Goal: Information Seeking & Learning: Check status

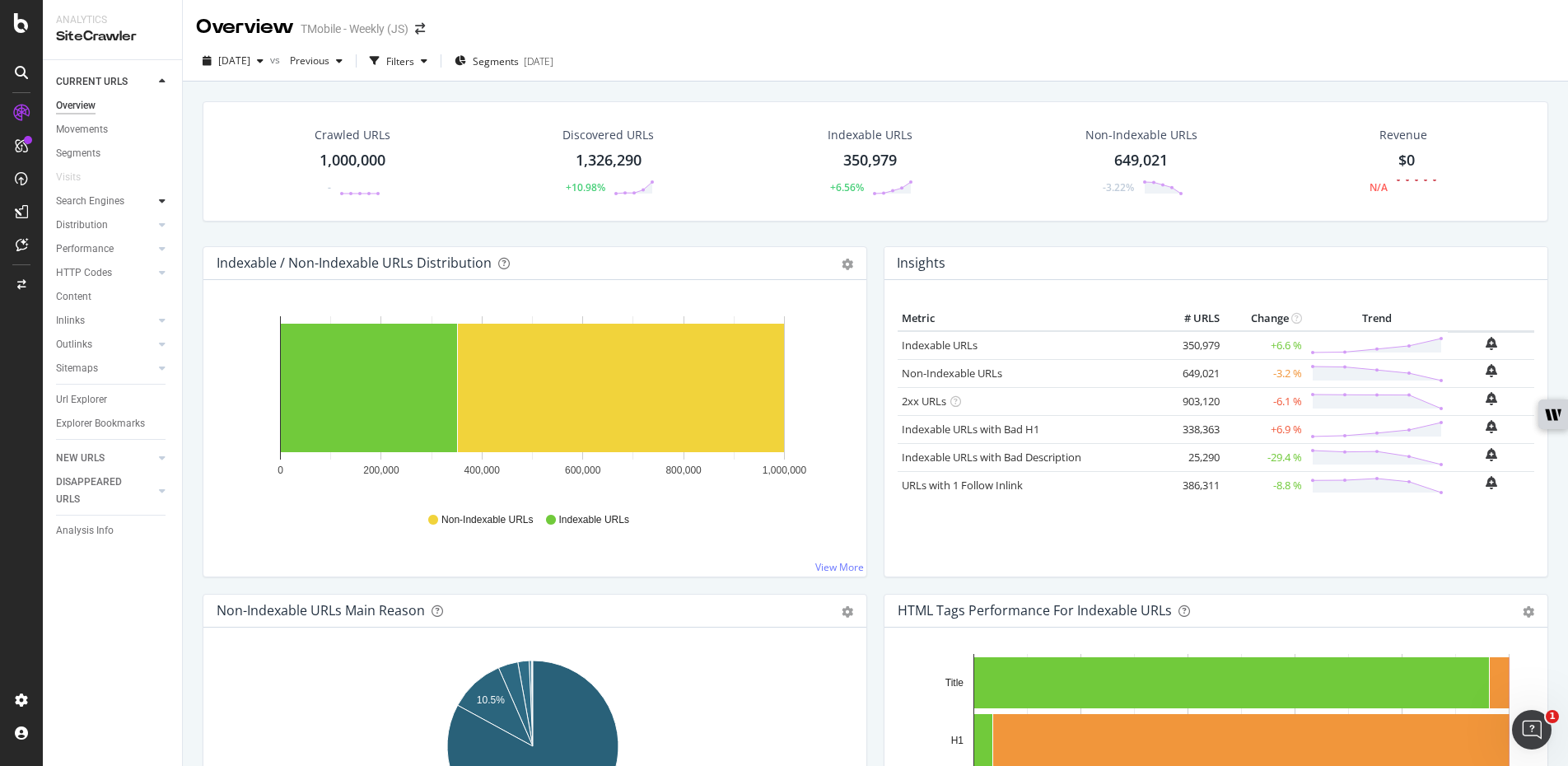
click at [161, 205] on icon at bounding box center [162, 201] width 7 height 10
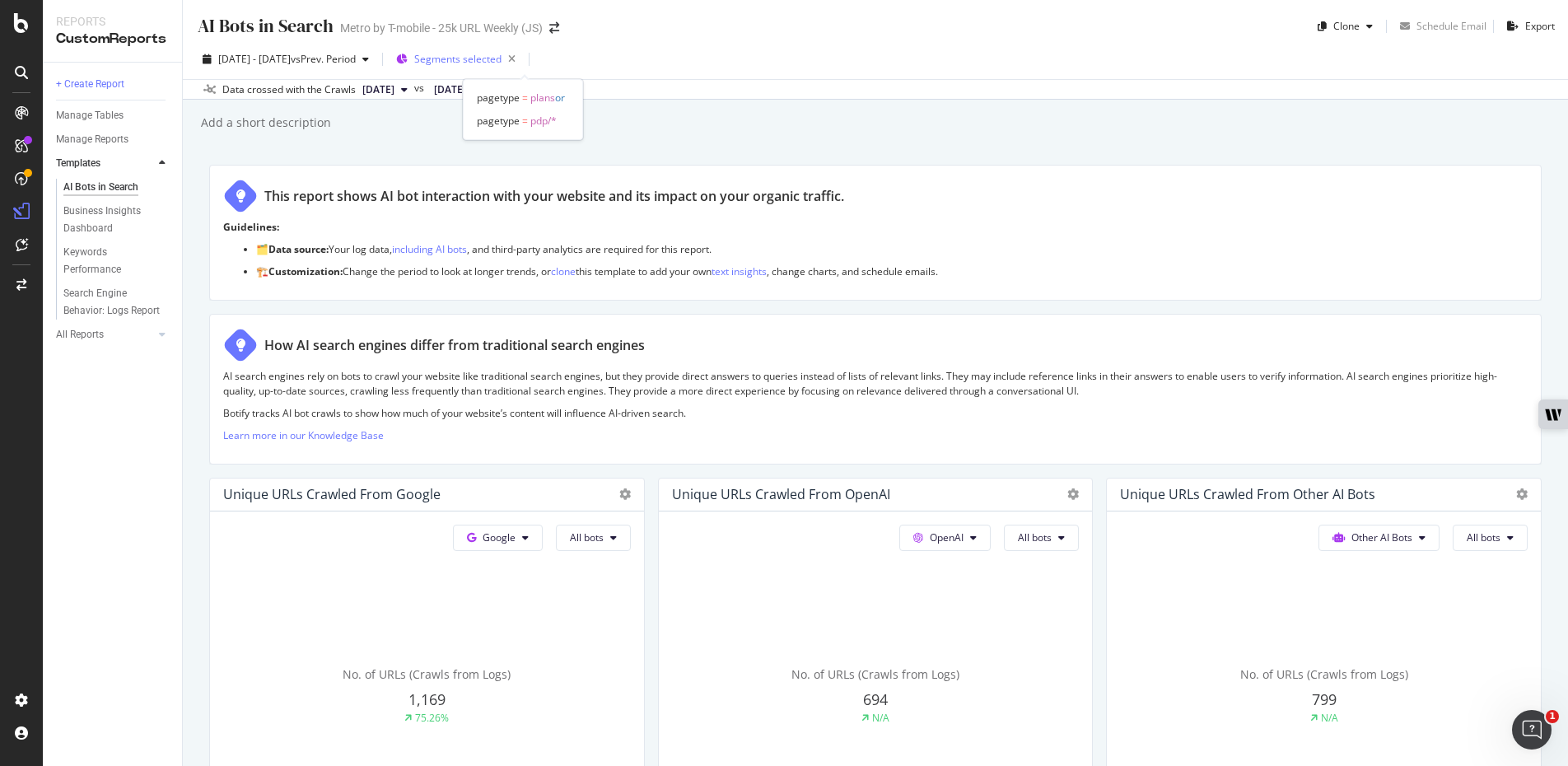
click at [501, 54] on span "Segments selected" at bounding box center [458, 59] width 88 height 14
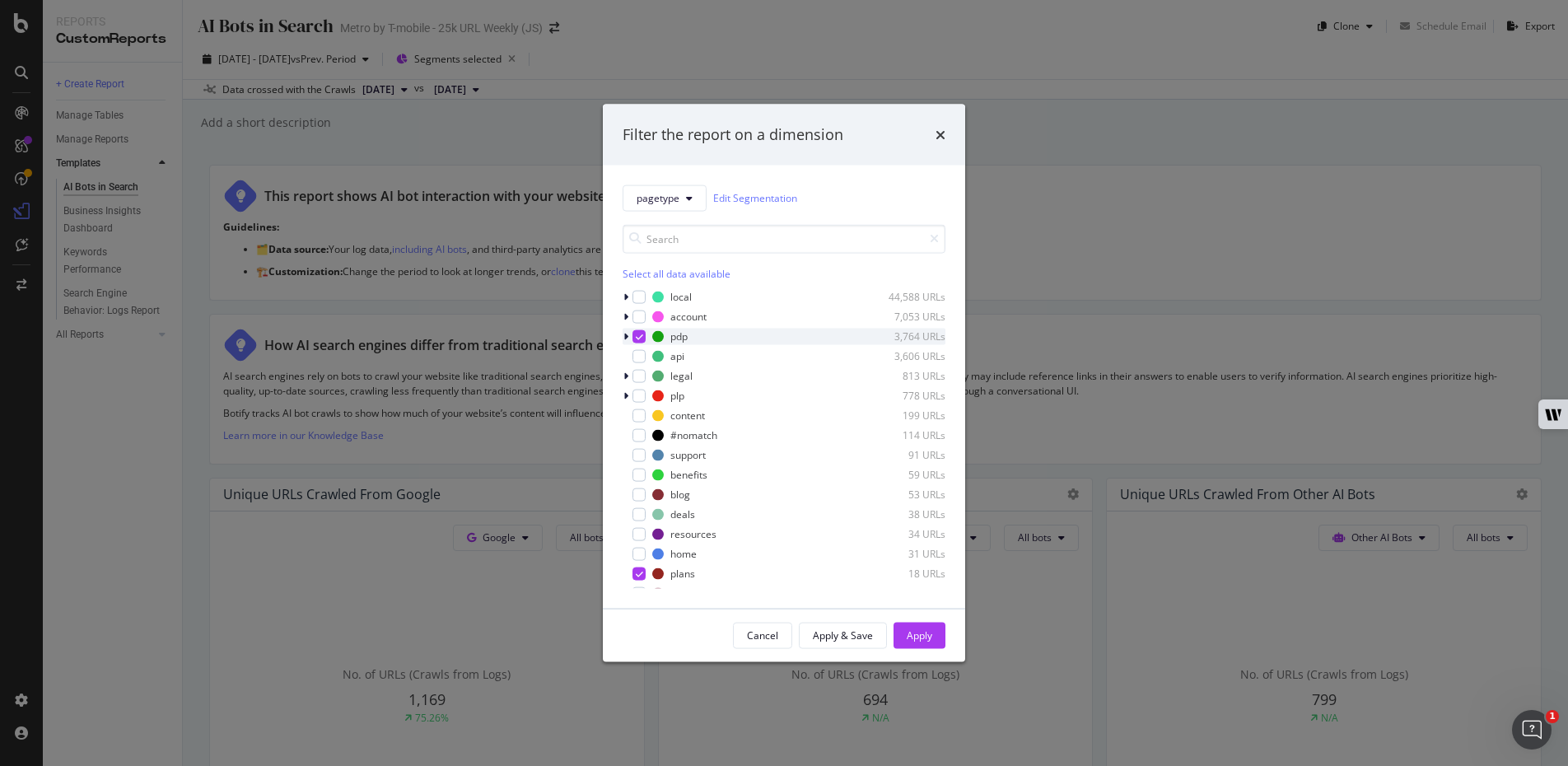
click at [640, 329] on div "modal" at bounding box center [639, 336] width 13 height 13
click at [637, 570] on icon "modal" at bounding box center [639, 573] width 8 height 9
click at [669, 203] on span "pagetype" at bounding box center [657, 198] width 43 height 14
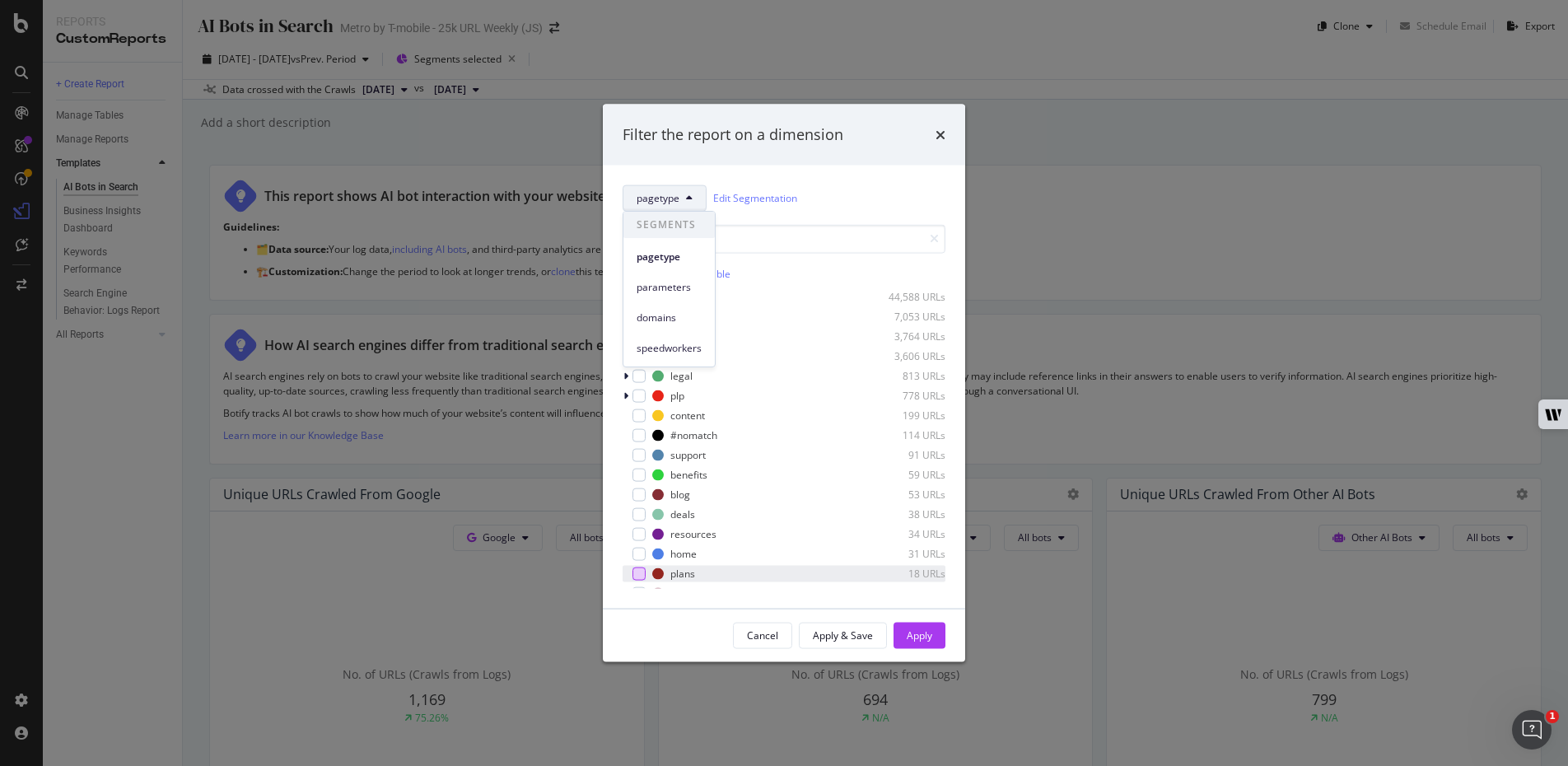
click at [833, 201] on div "pagetype Edit Segmentation" at bounding box center [783, 198] width 323 height 27
click at [657, 203] on span "pagetype" at bounding box center [657, 198] width 43 height 14
click at [914, 150] on div "Filter the report on a dimension" at bounding box center [783, 135] width 363 height 61
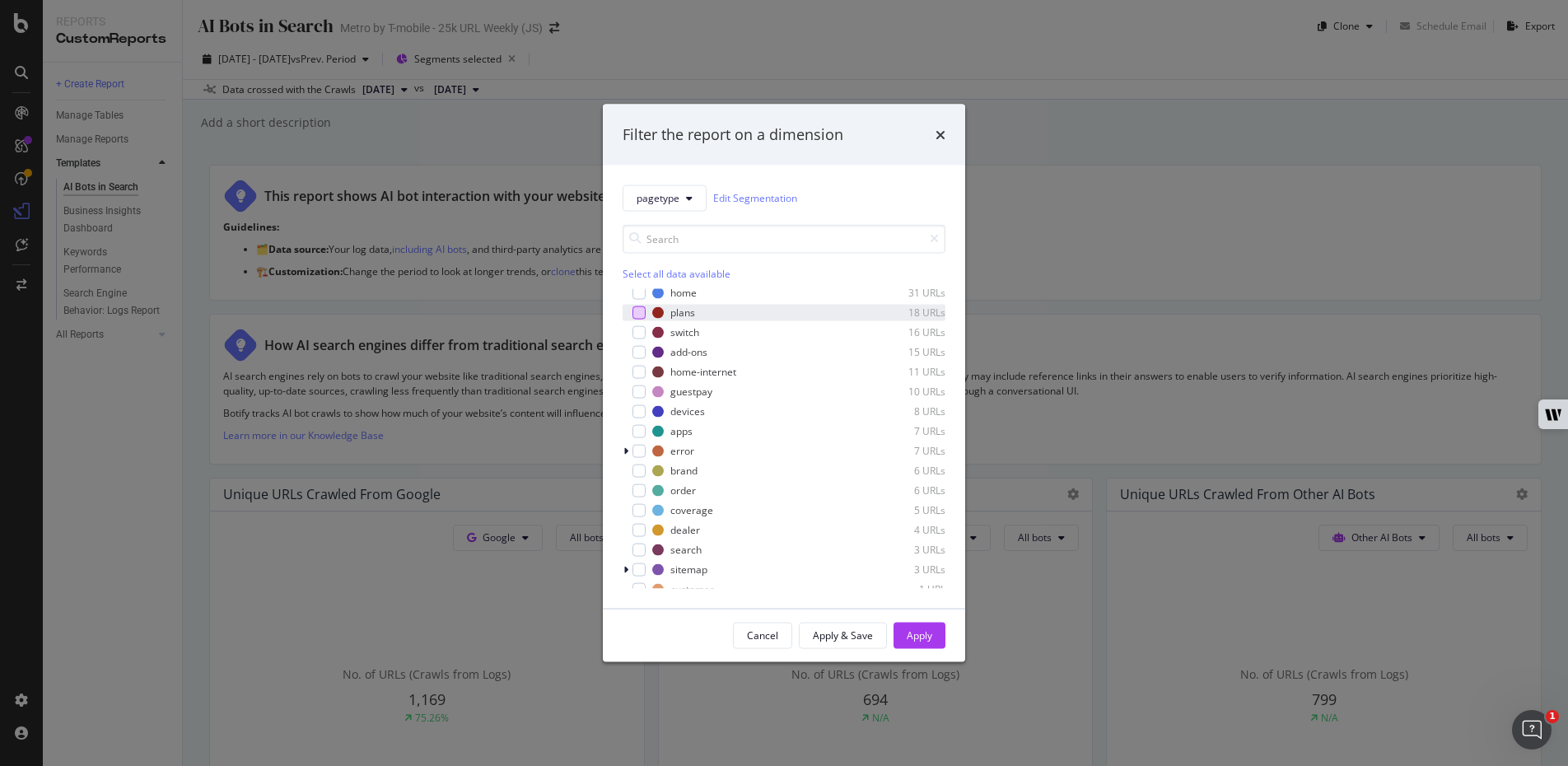
scroll to position [270, 0]
click at [944, 139] on icon "times" at bounding box center [940, 134] width 10 height 13
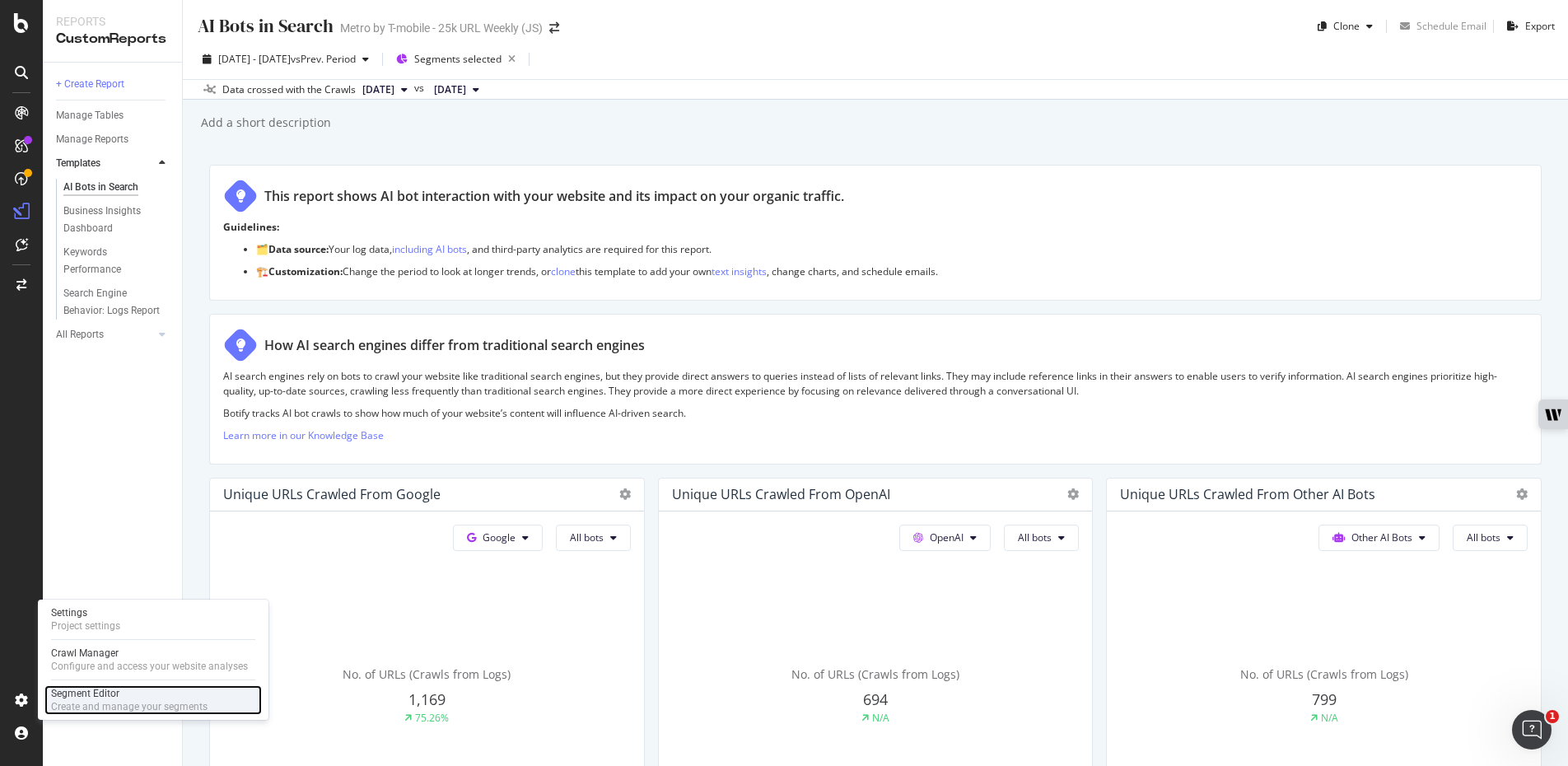
click at [106, 700] on div "Create and manage your segments" at bounding box center [129, 707] width 156 height 13
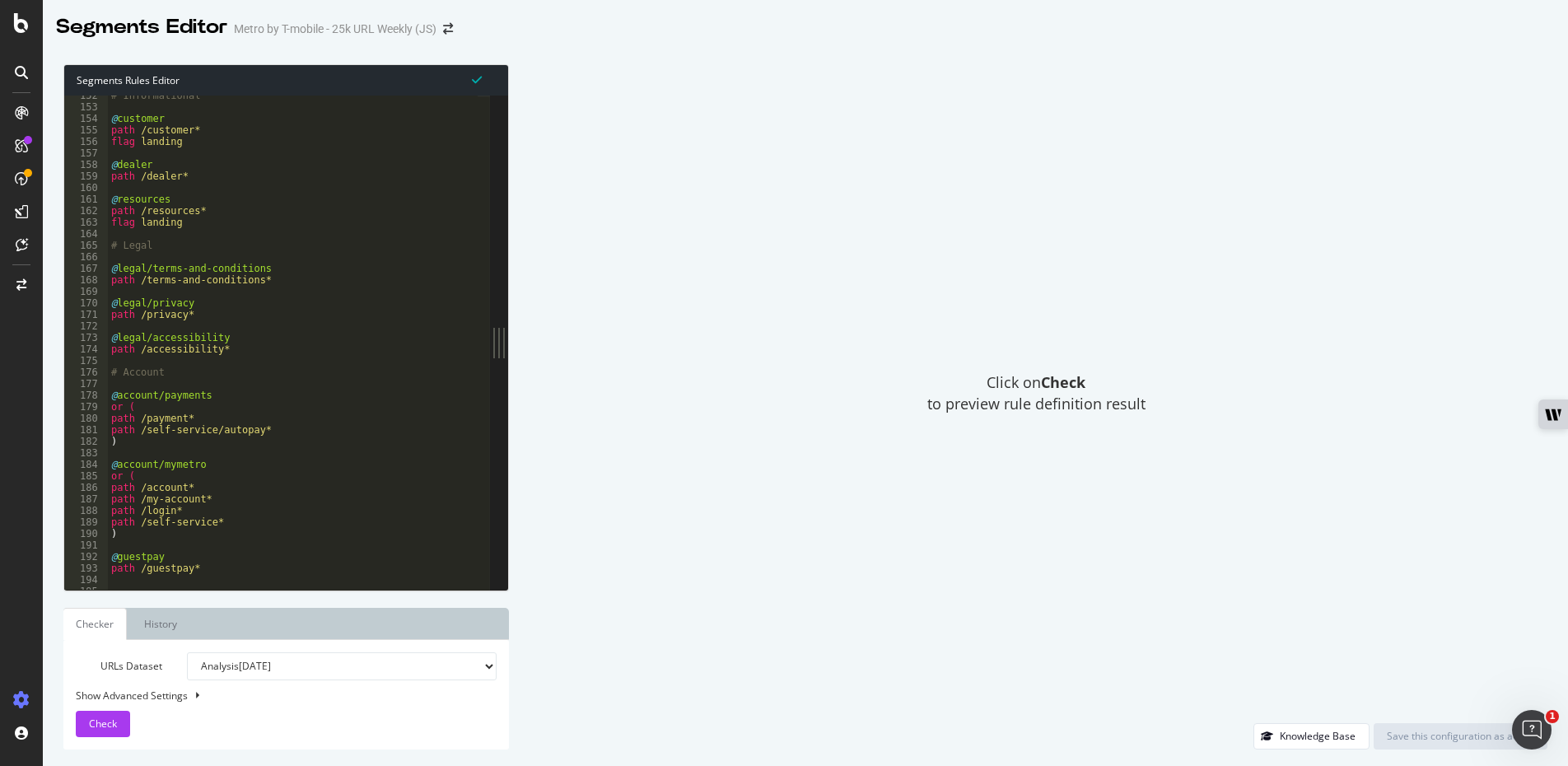
scroll to position [1705, 0]
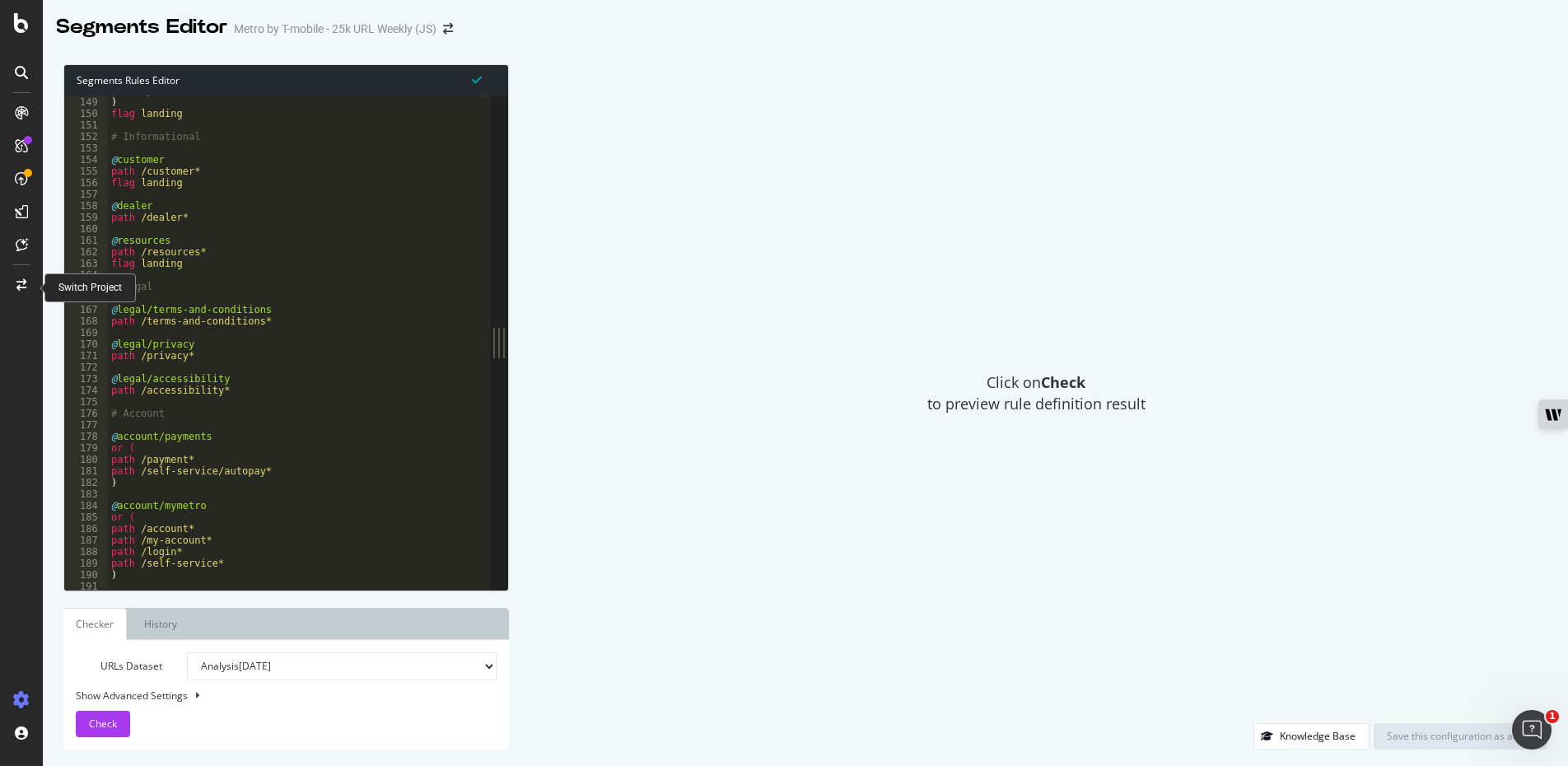
click at [23, 288] on icon at bounding box center [21, 285] width 10 height 11
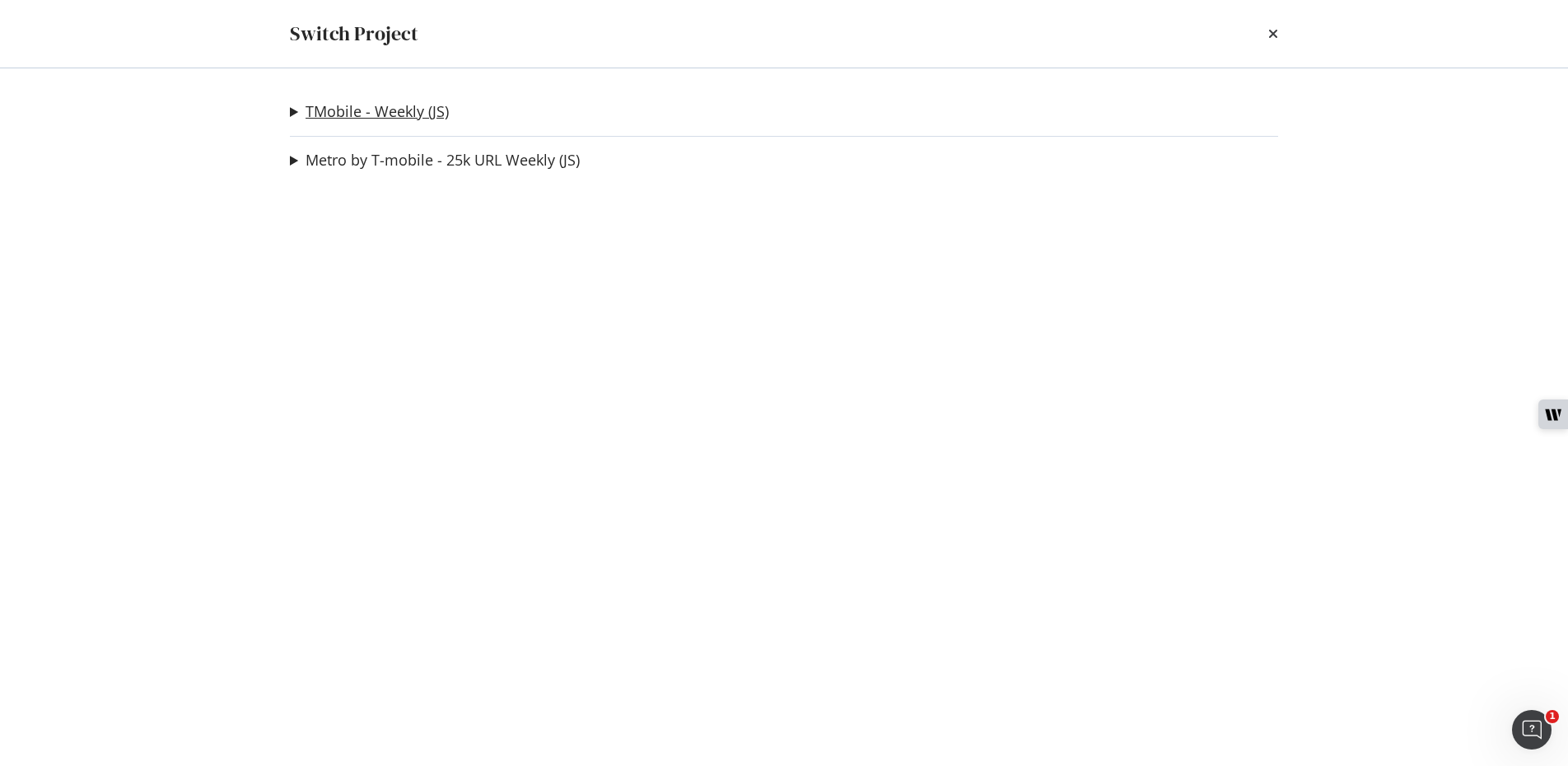
click at [401, 105] on link "TMobile - Weekly (JS)" at bounding box center [377, 111] width 144 height 17
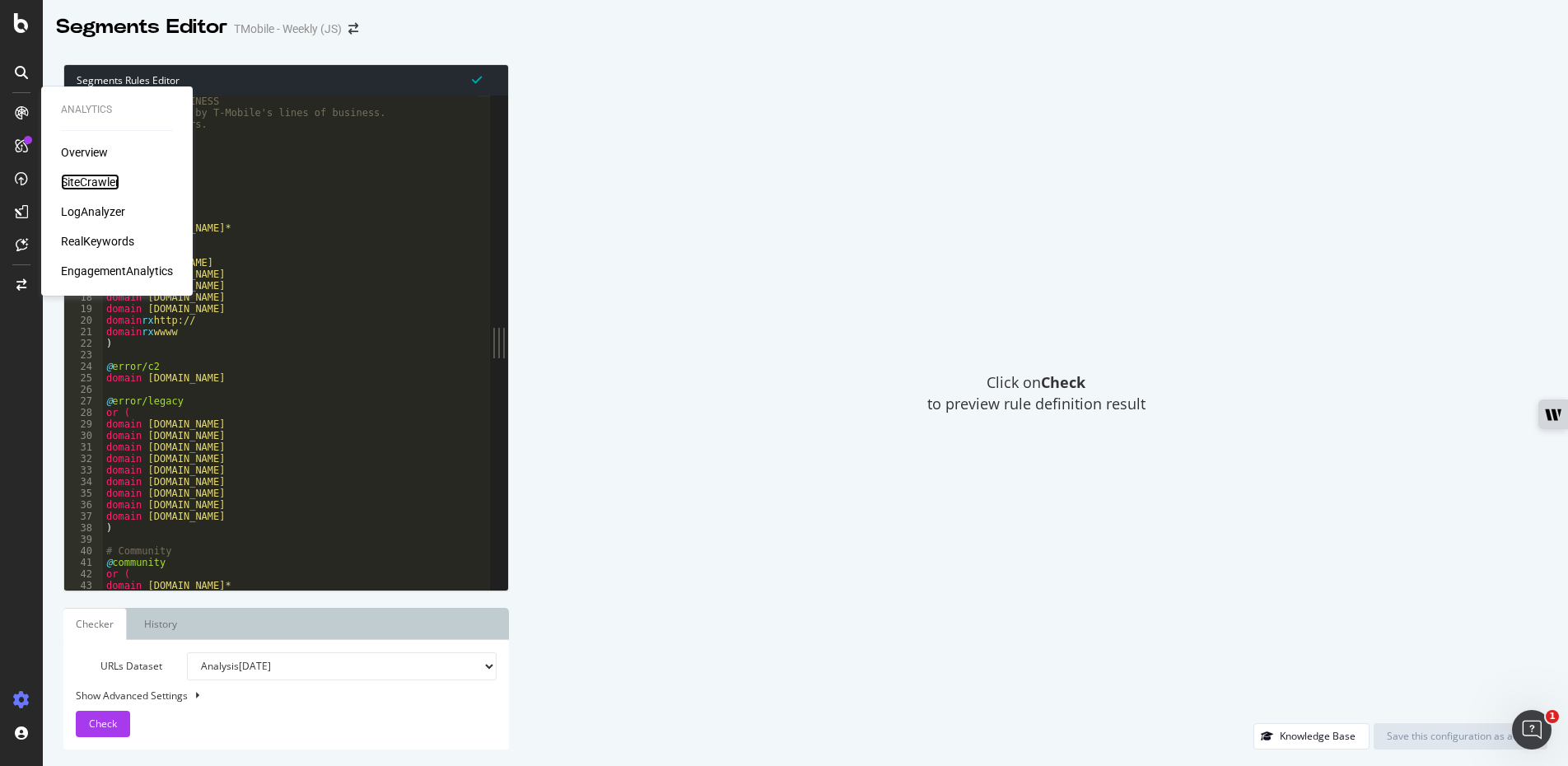
click at [100, 187] on div "SiteCrawler" at bounding box center [89, 182] width 58 height 16
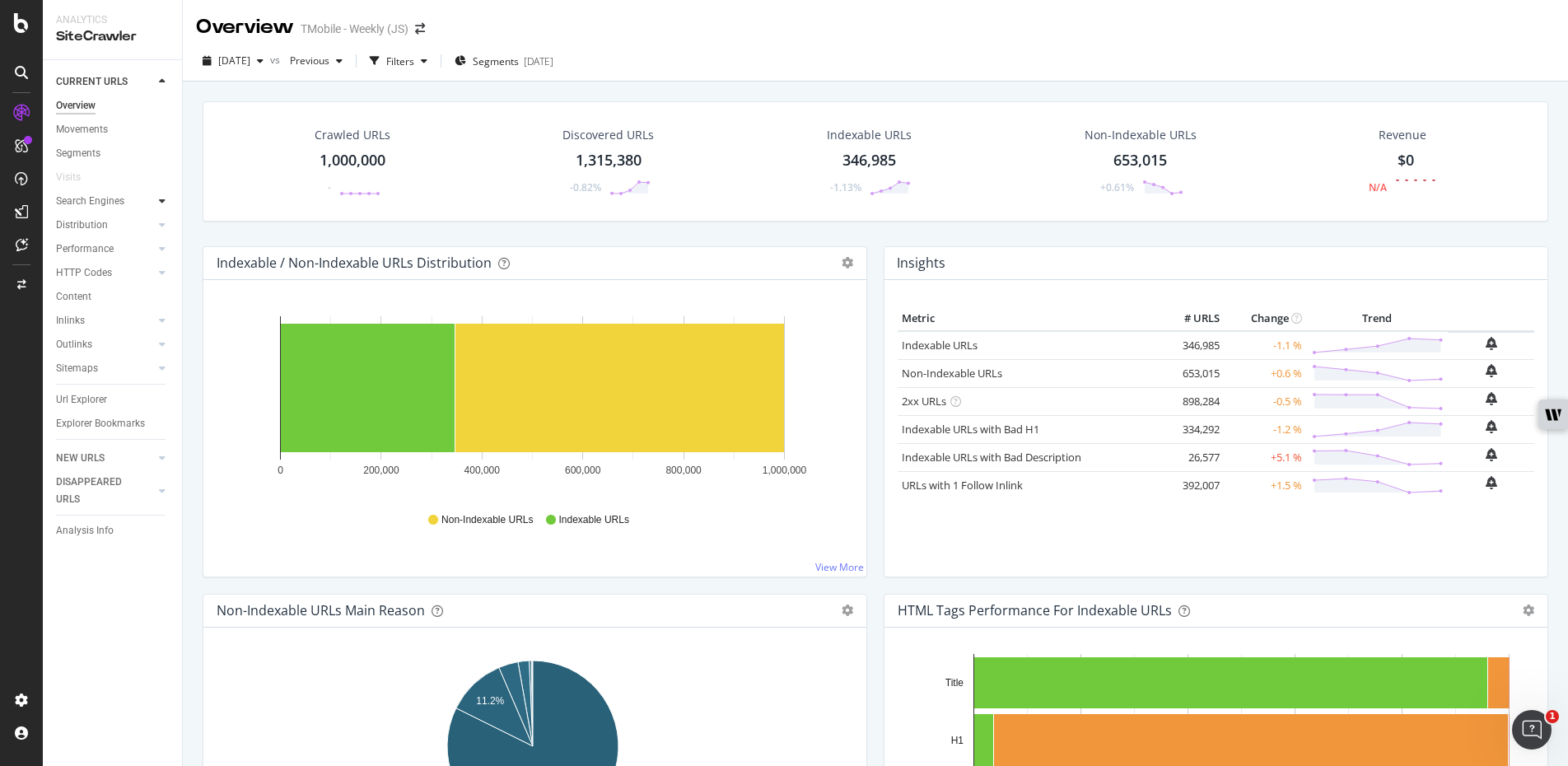
click at [161, 207] on div at bounding box center [162, 200] width 16 height 16
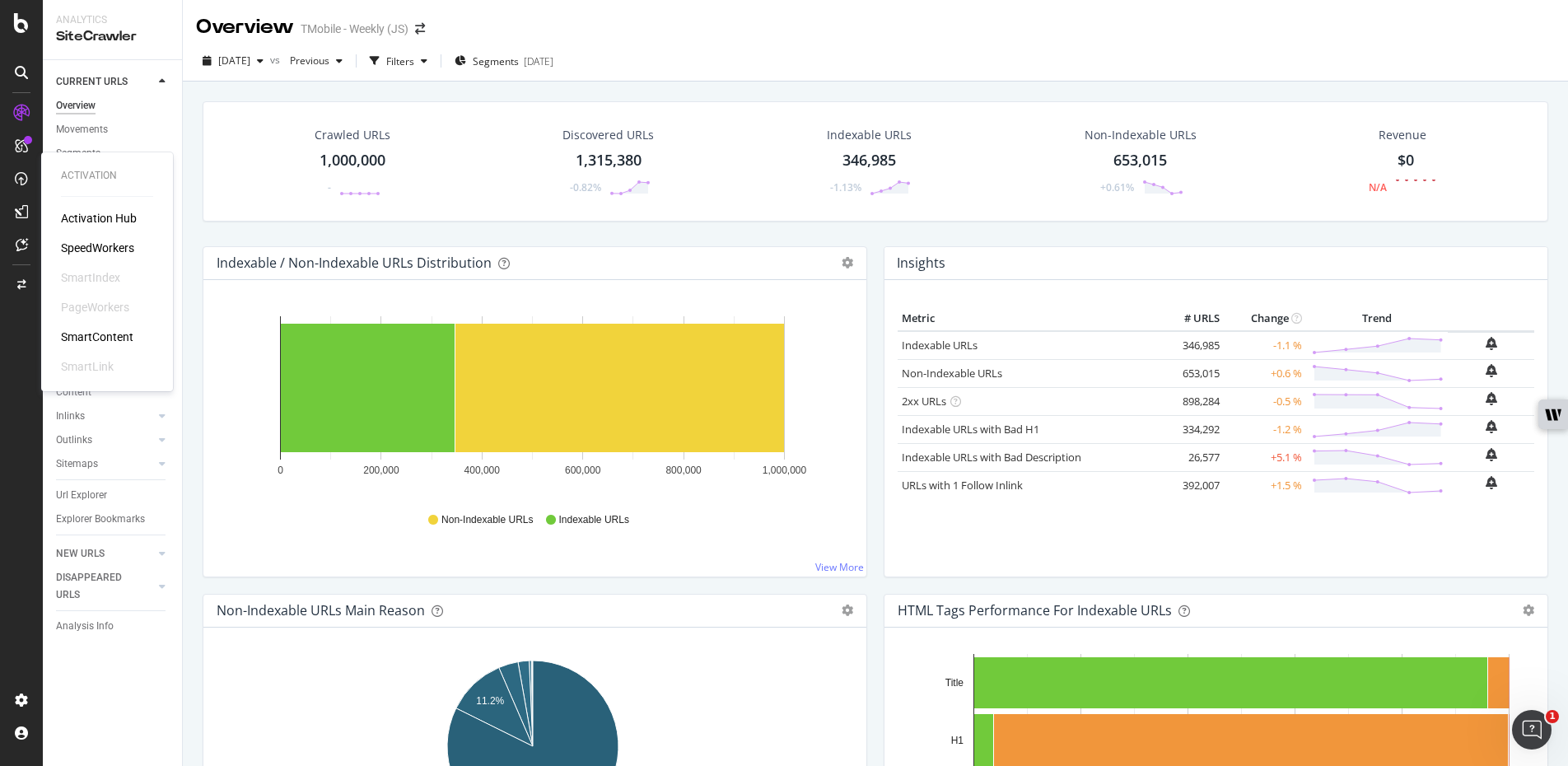
click at [117, 229] on div "Activation Hub SpeedWorkers SmartIndex PageWorkers SmartContent SmartLink" at bounding box center [107, 292] width 92 height 165
click at [110, 245] on div "SpeedWorkers" at bounding box center [97, 247] width 73 height 16
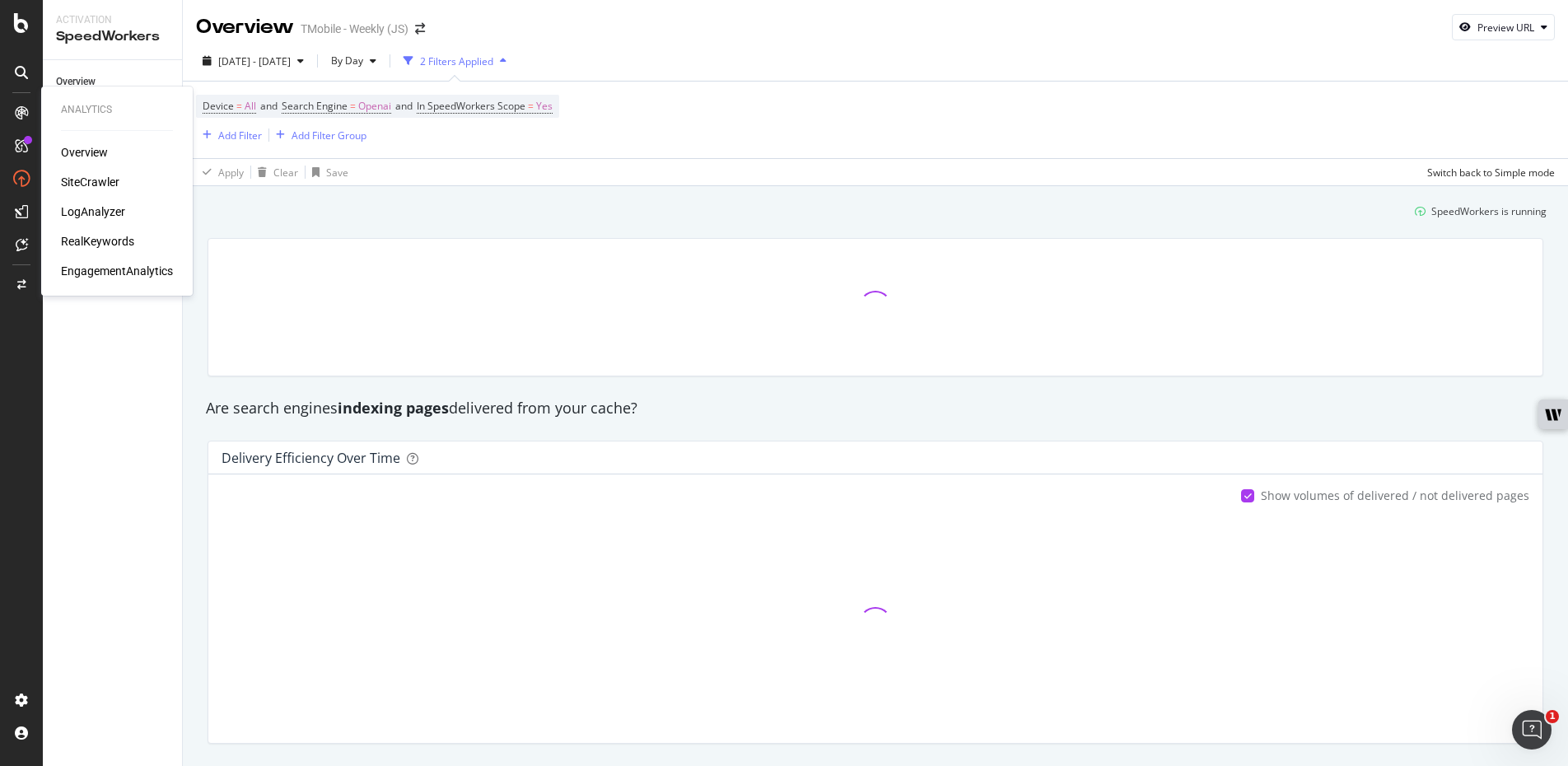
click at [104, 208] on div "LogAnalyzer" at bounding box center [92, 211] width 64 height 16
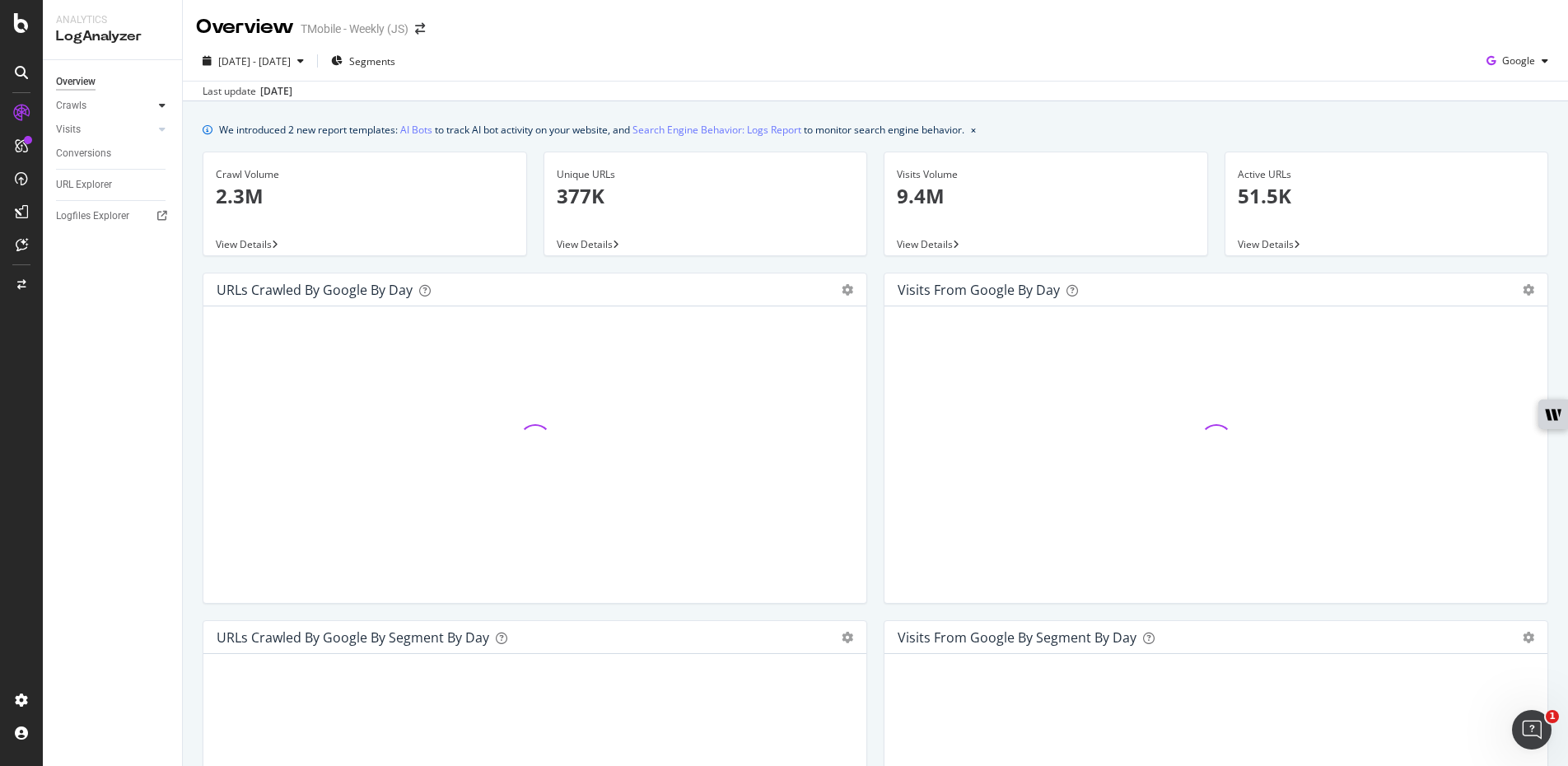
click at [159, 105] on icon at bounding box center [162, 106] width 7 height 10
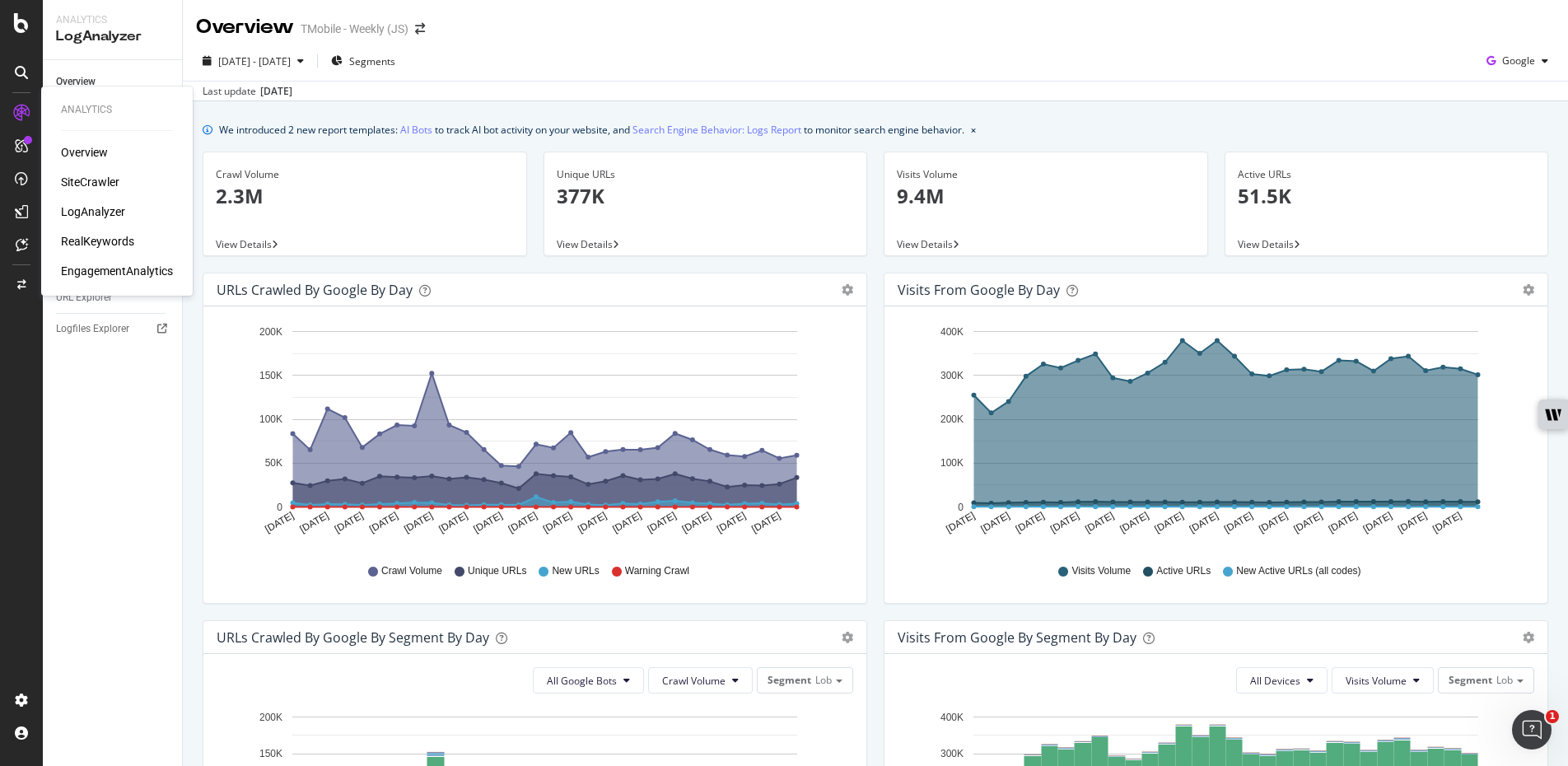
click at [92, 144] on div "Overview" at bounding box center [84, 151] width 47 height 16
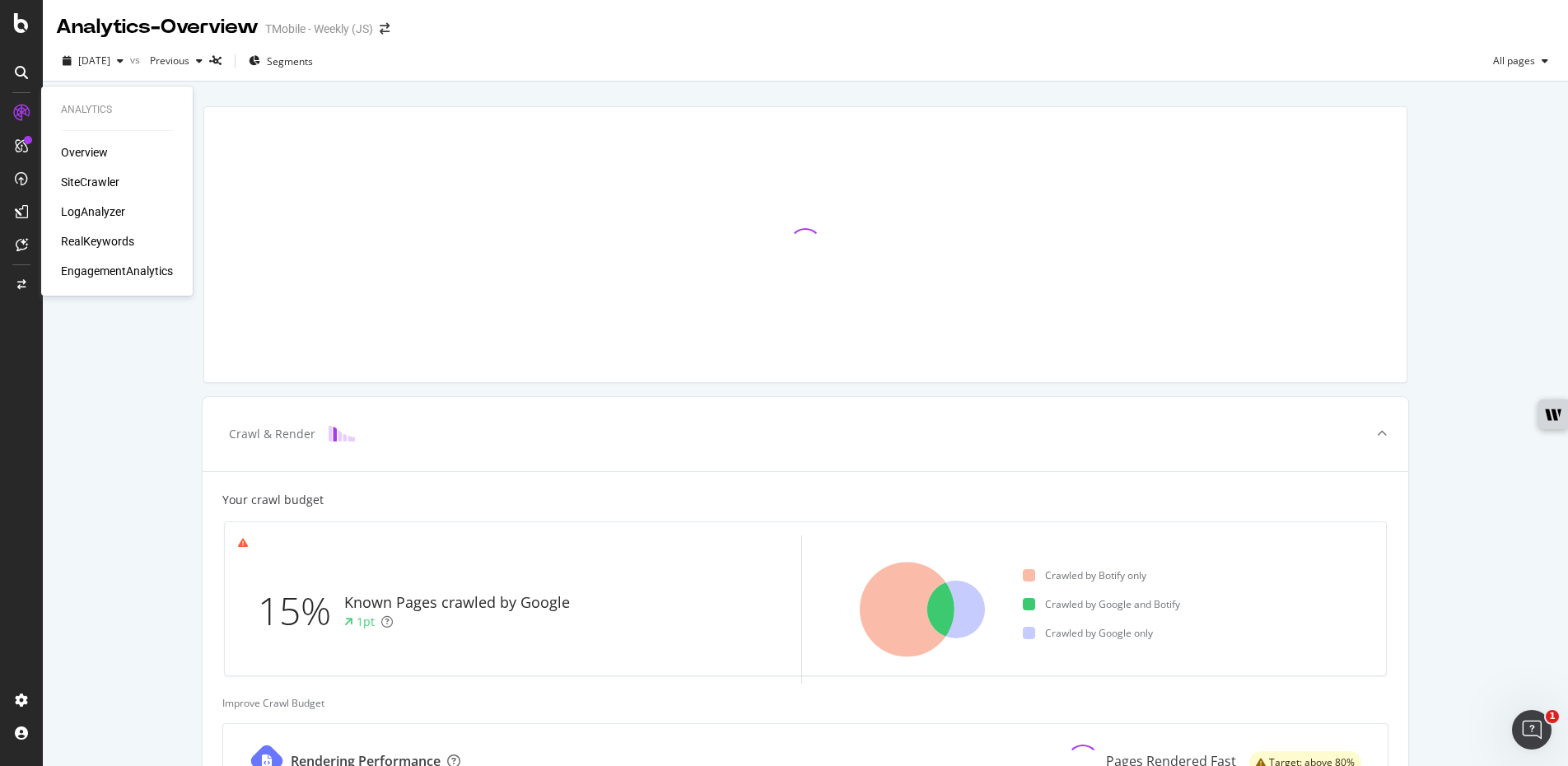
click at [82, 180] on div "SiteCrawler" at bounding box center [89, 182] width 58 height 16
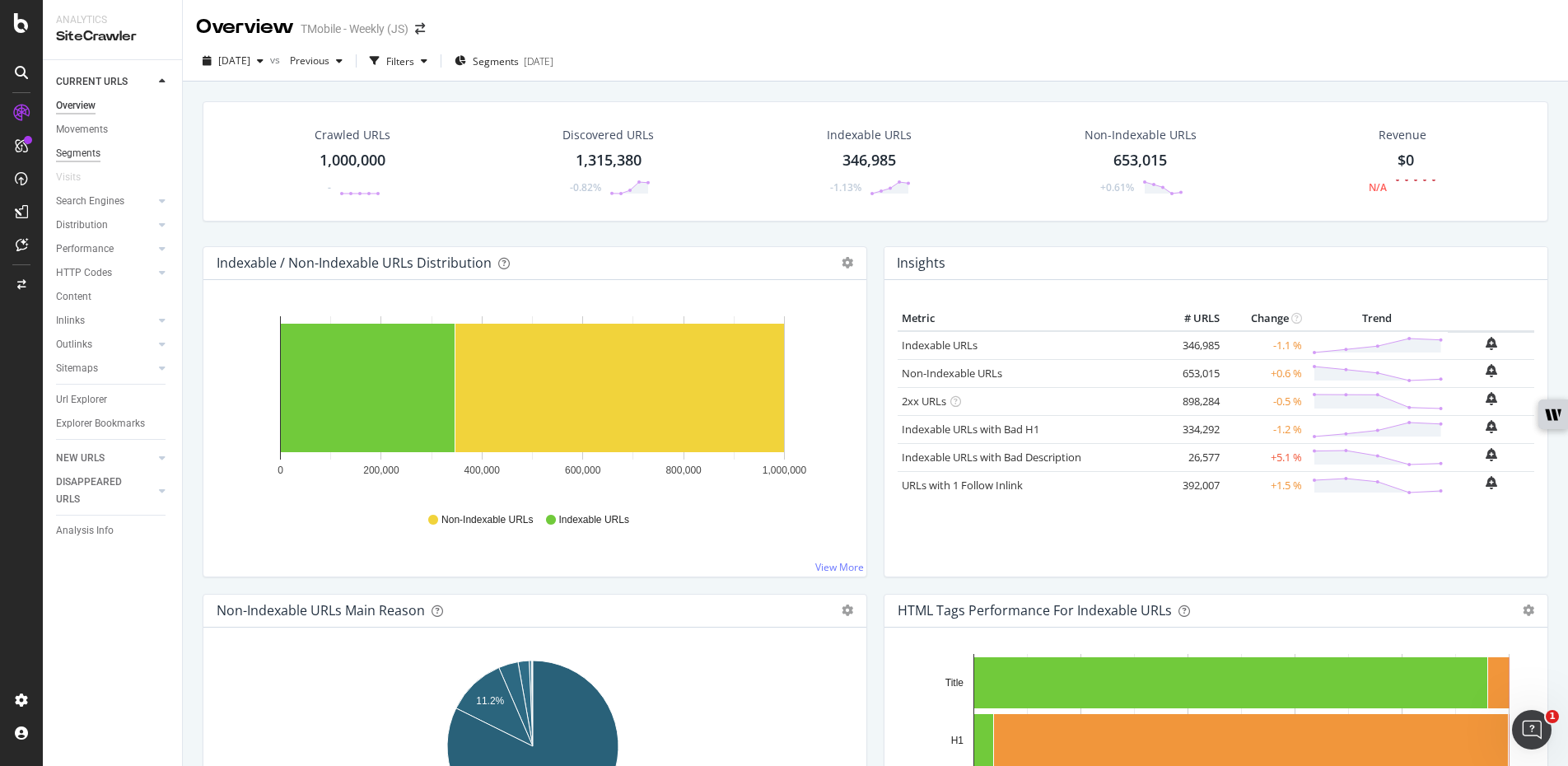
click at [94, 158] on div "Segments" at bounding box center [78, 153] width 45 height 17
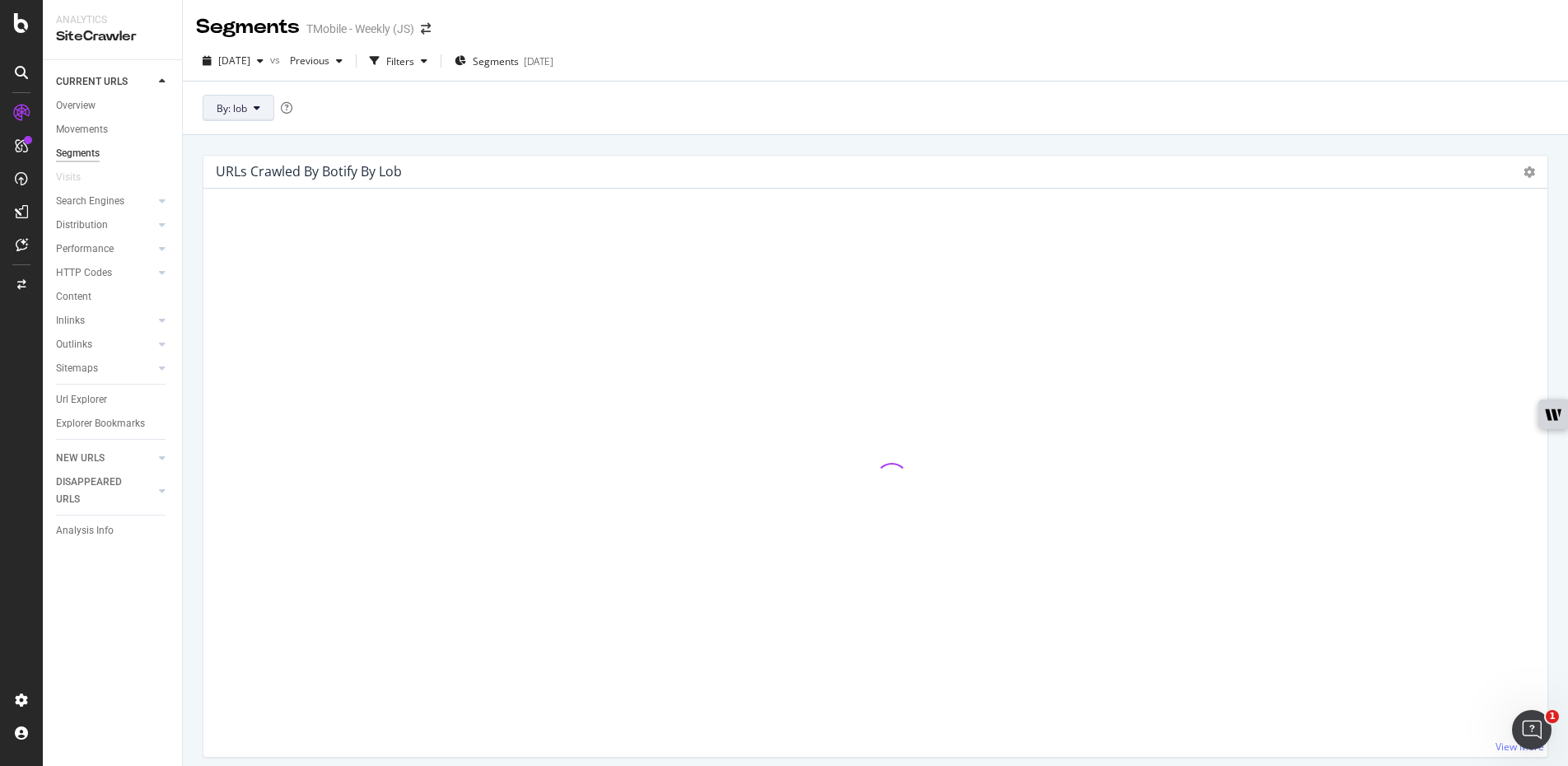
click at [256, 112] on icon at bounding box center [257, 108] width 7 height 10
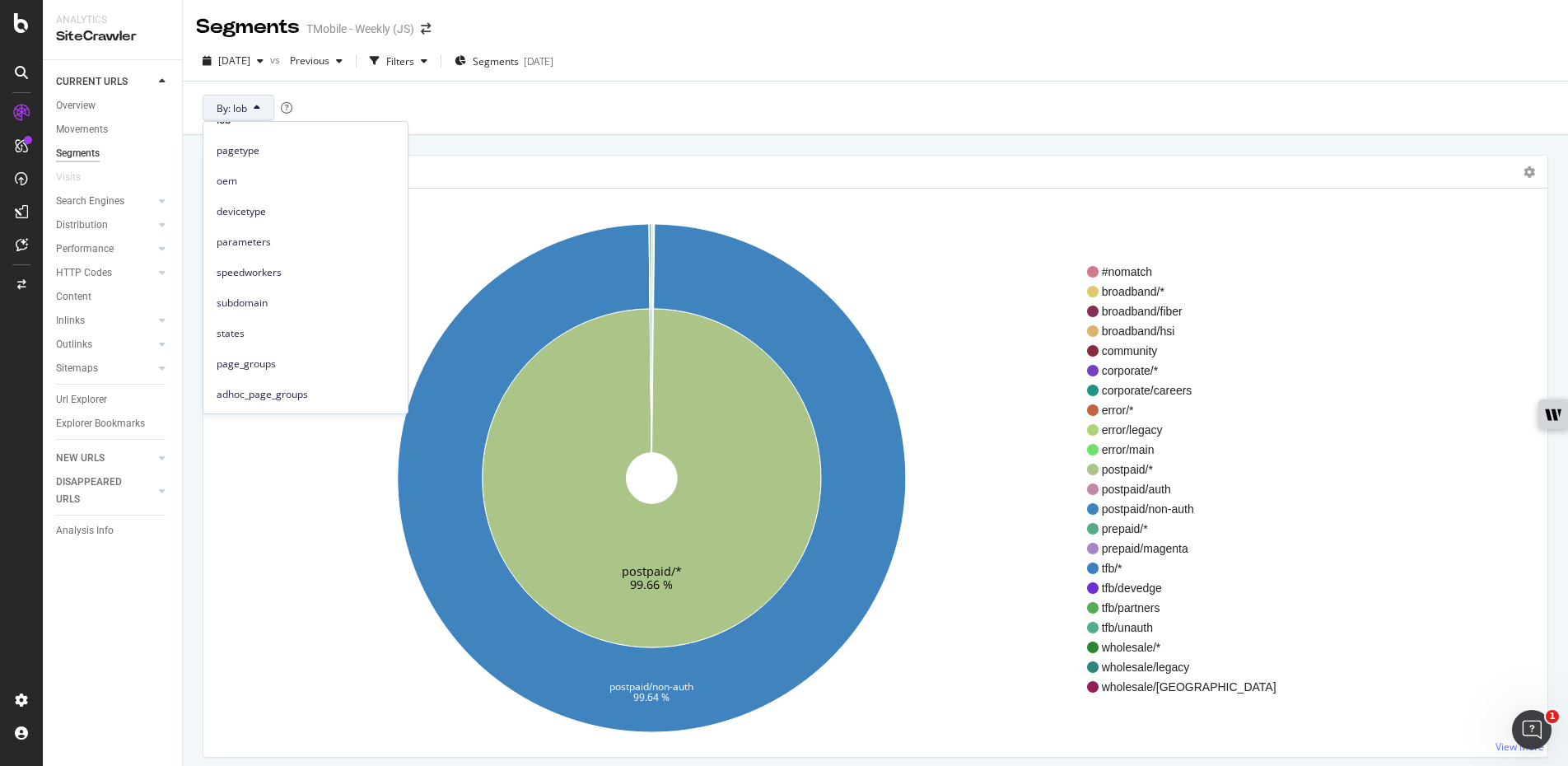
scroll to position [76, 0]
click at [237, 391] on span "llms_txt" at bounding box center [305, 396] width 178 height 15
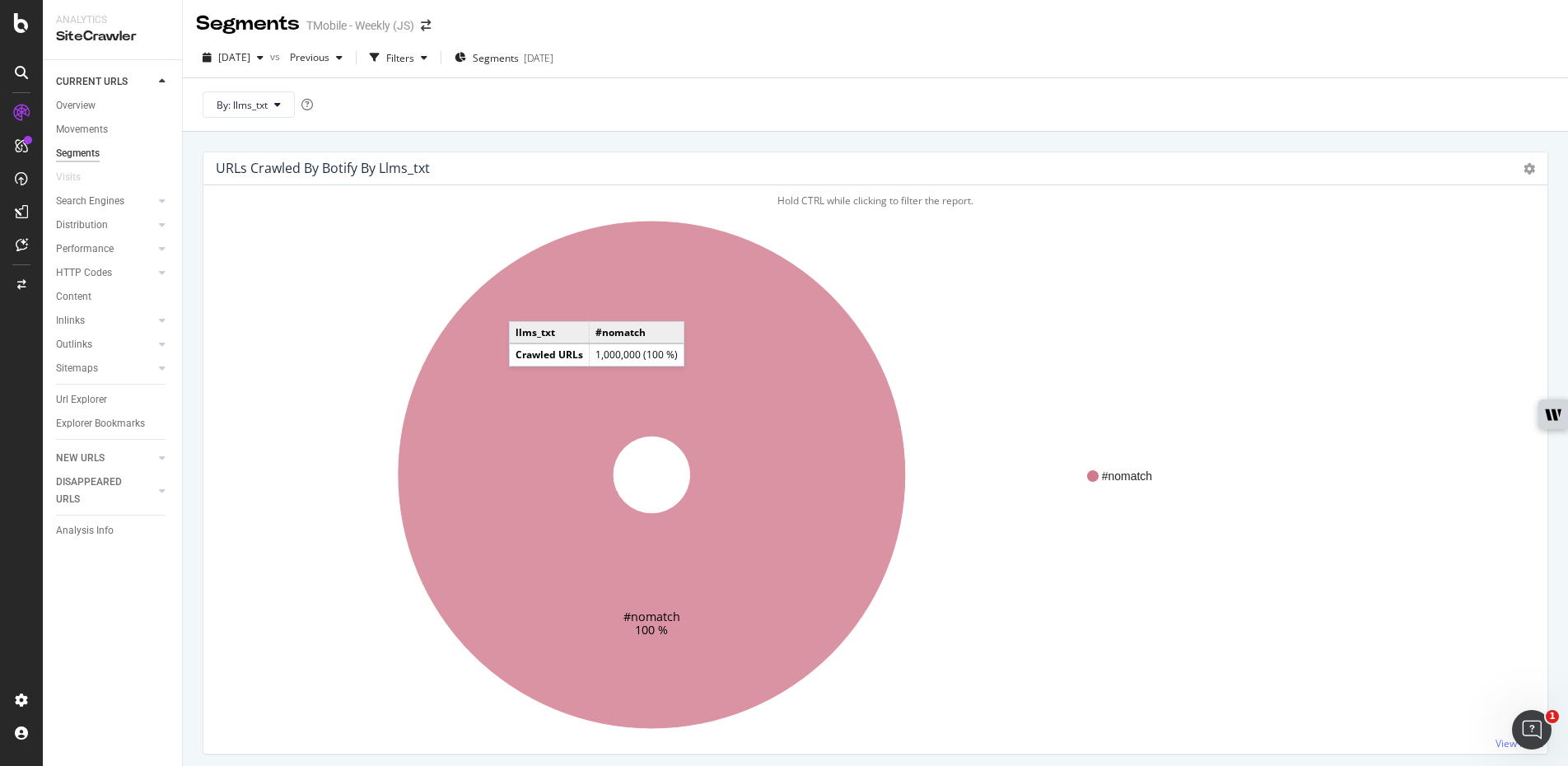
scroll to position [5, 0]
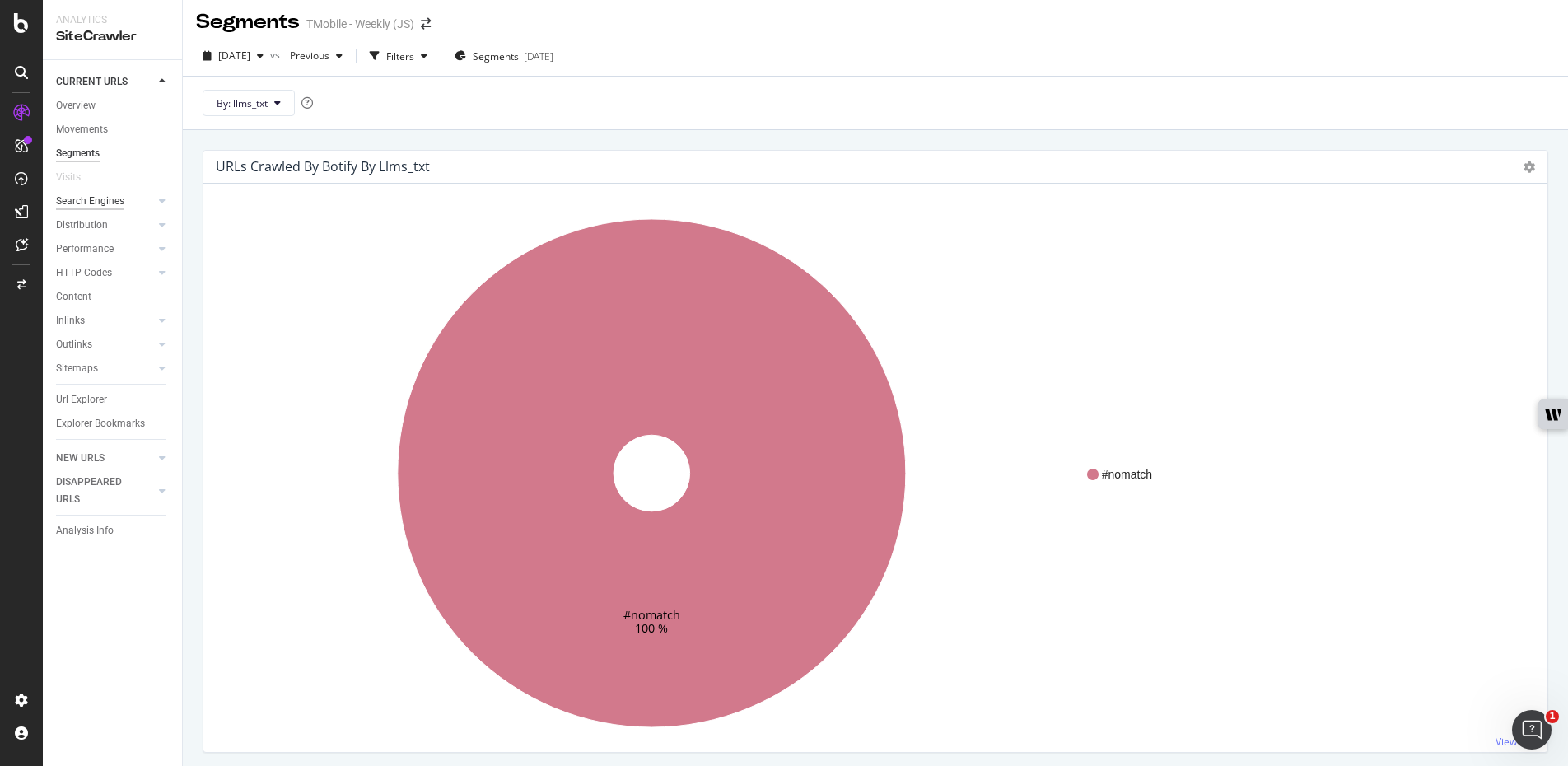
click at [107, 205] on div "Search Engines" at bounding box center [90, 201] width 69 height 17
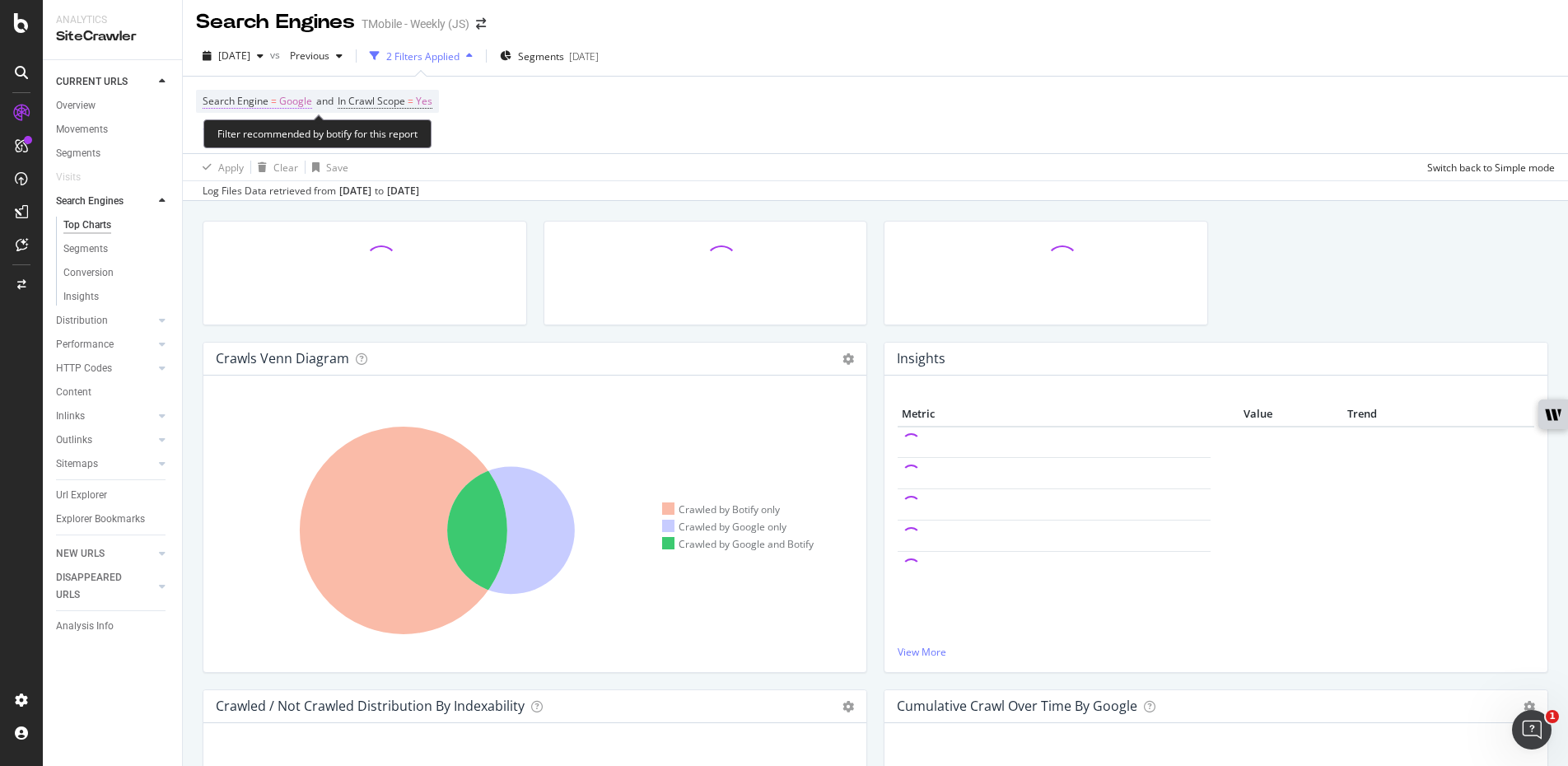
click at [290, 106] on span "Google" at bounding box center [295, 101] width 33 height 23
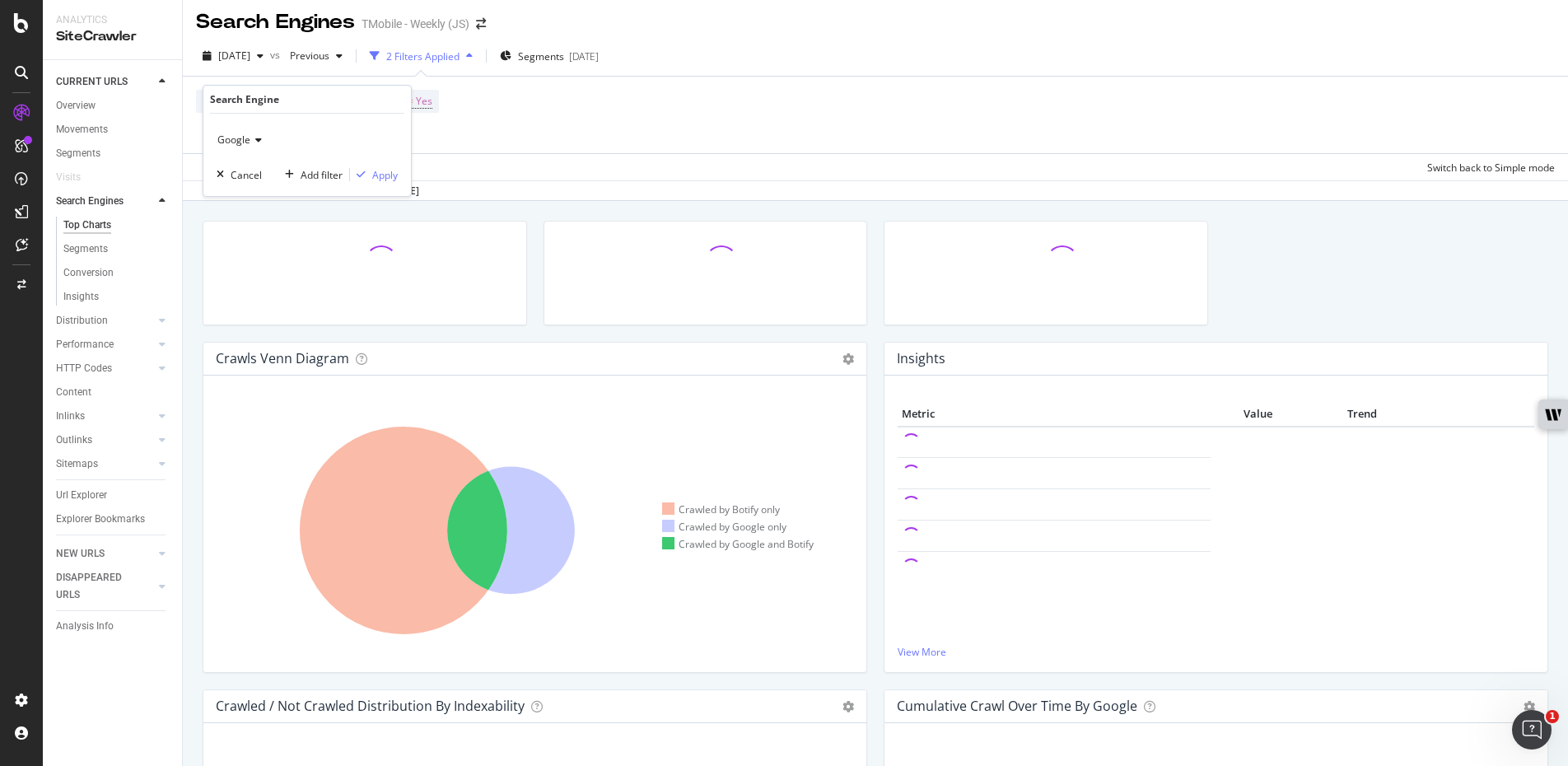
click at [262, 144] on div "Google" at bounding box center [307, 140] width 181 height 27
click at [243, 217] on span "OpenAI" at bounding box center [241, 217] width 33 height 14
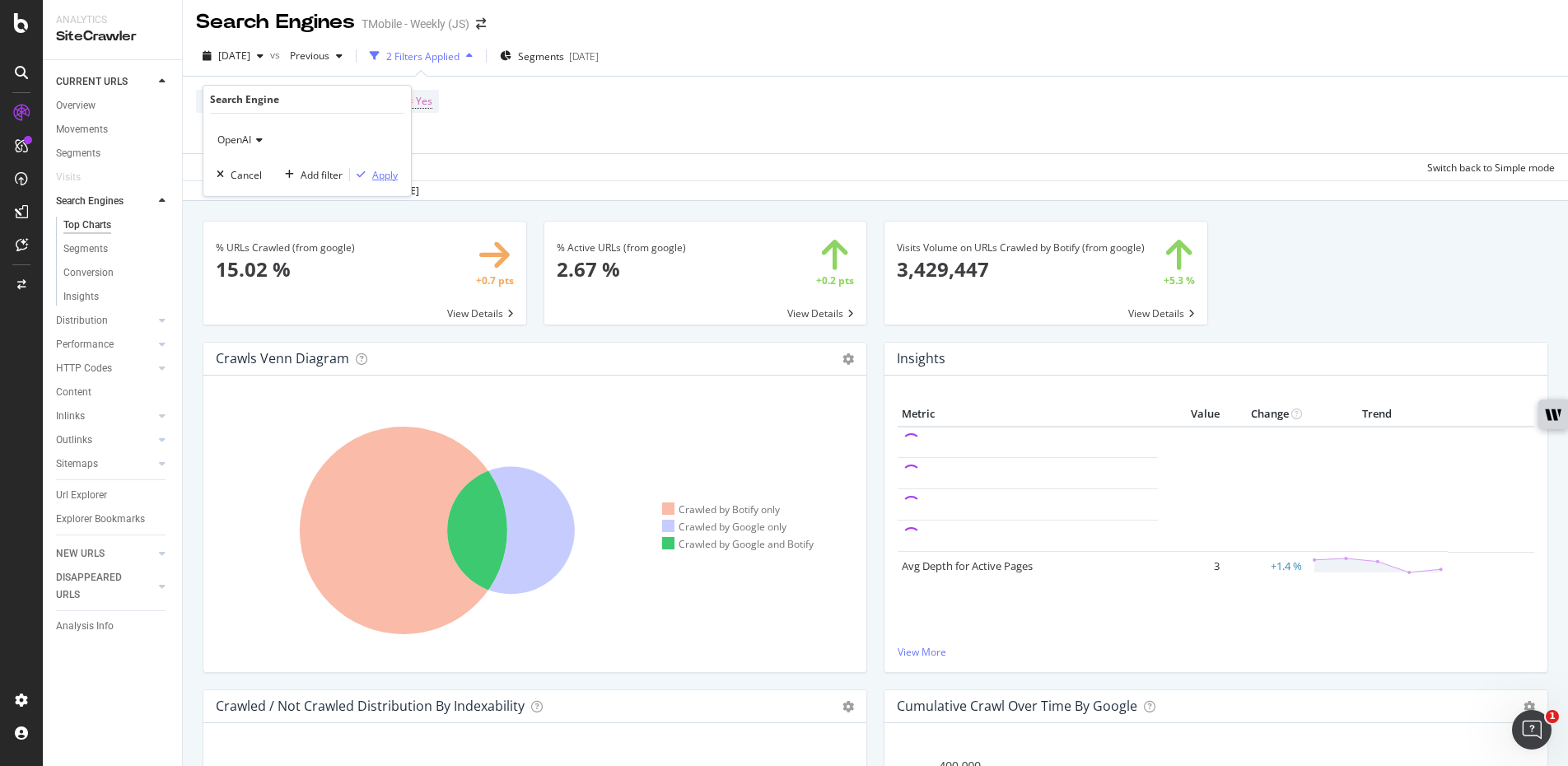
click at [382, 169] on div "Apply" at bounding box center [384, 175] width 26 height 14
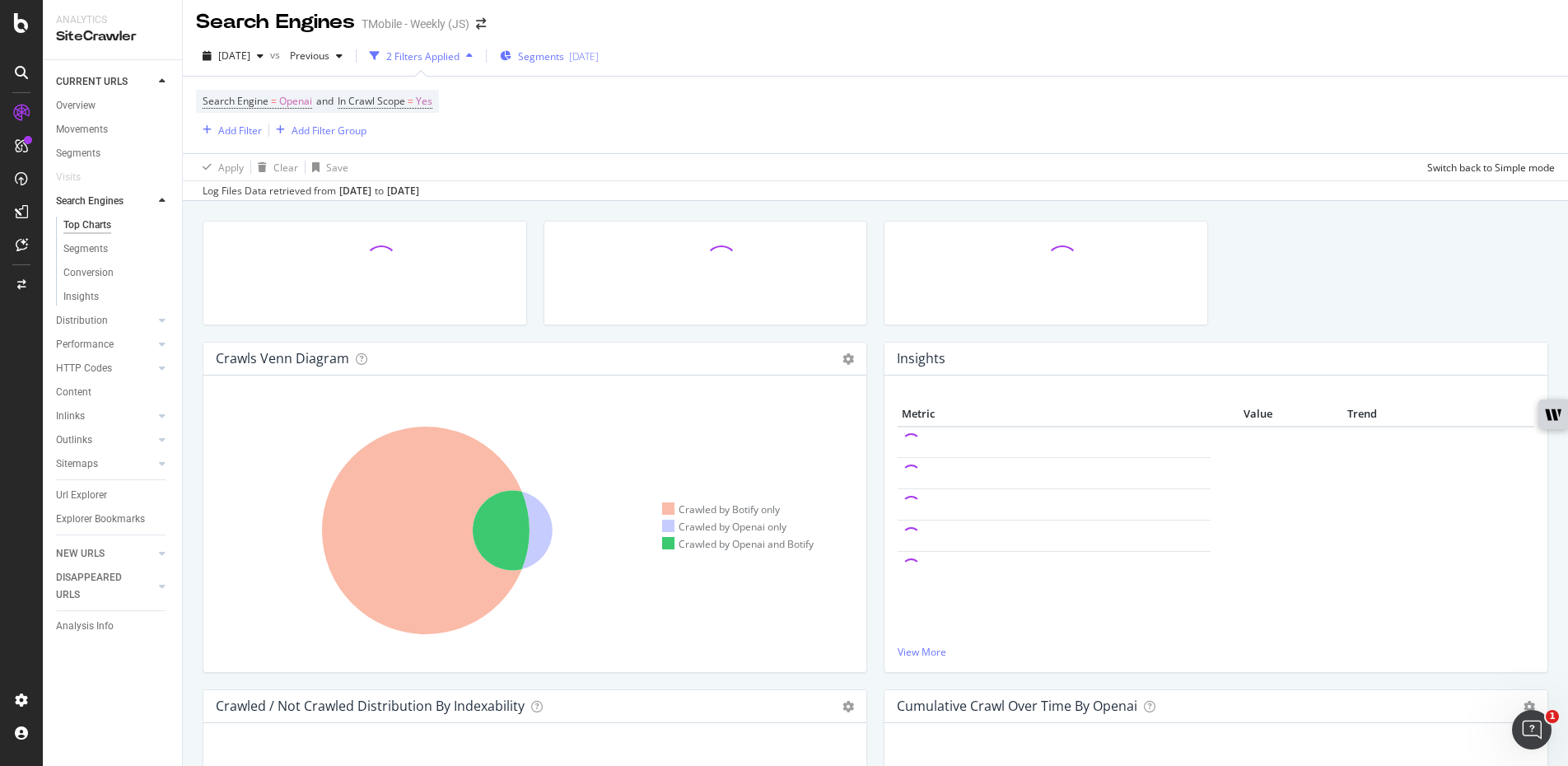
click at [564, 58] on span "Segments" at bounding box center [540, 56] width 46 height 14
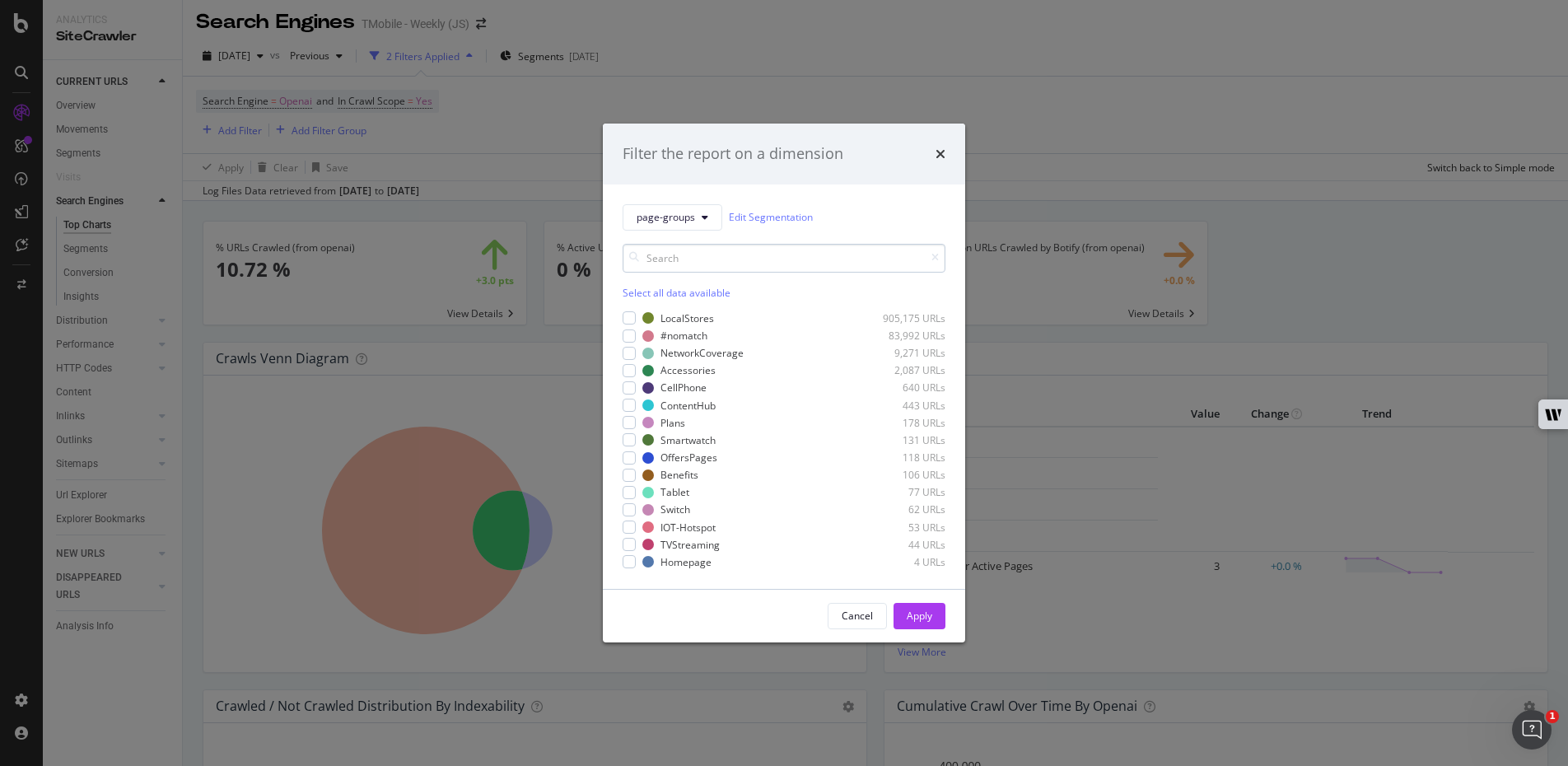
click at [724, 267] on input "modal" at bounding box center [783, 258] width 323 height 29
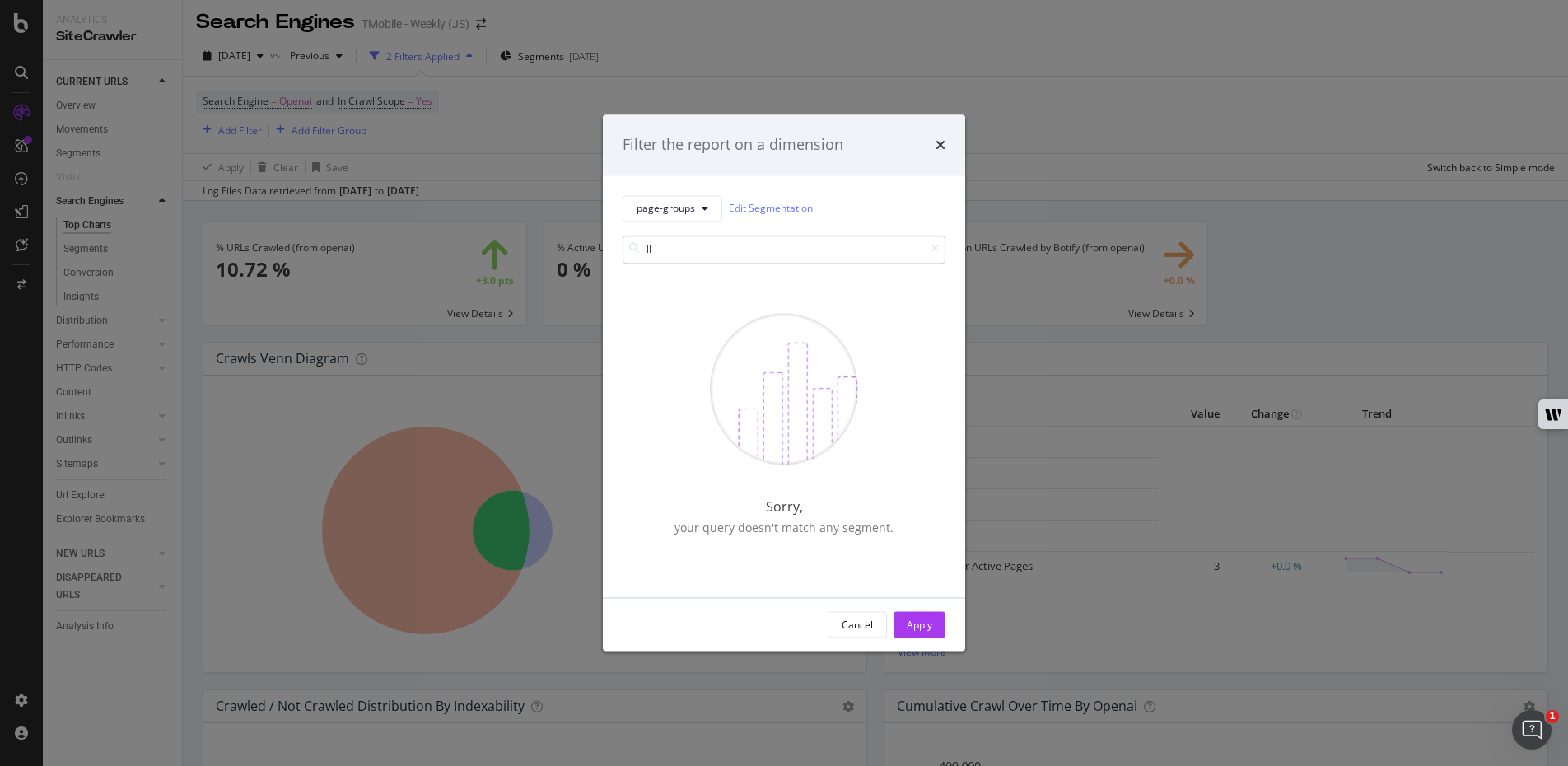
type input "l"
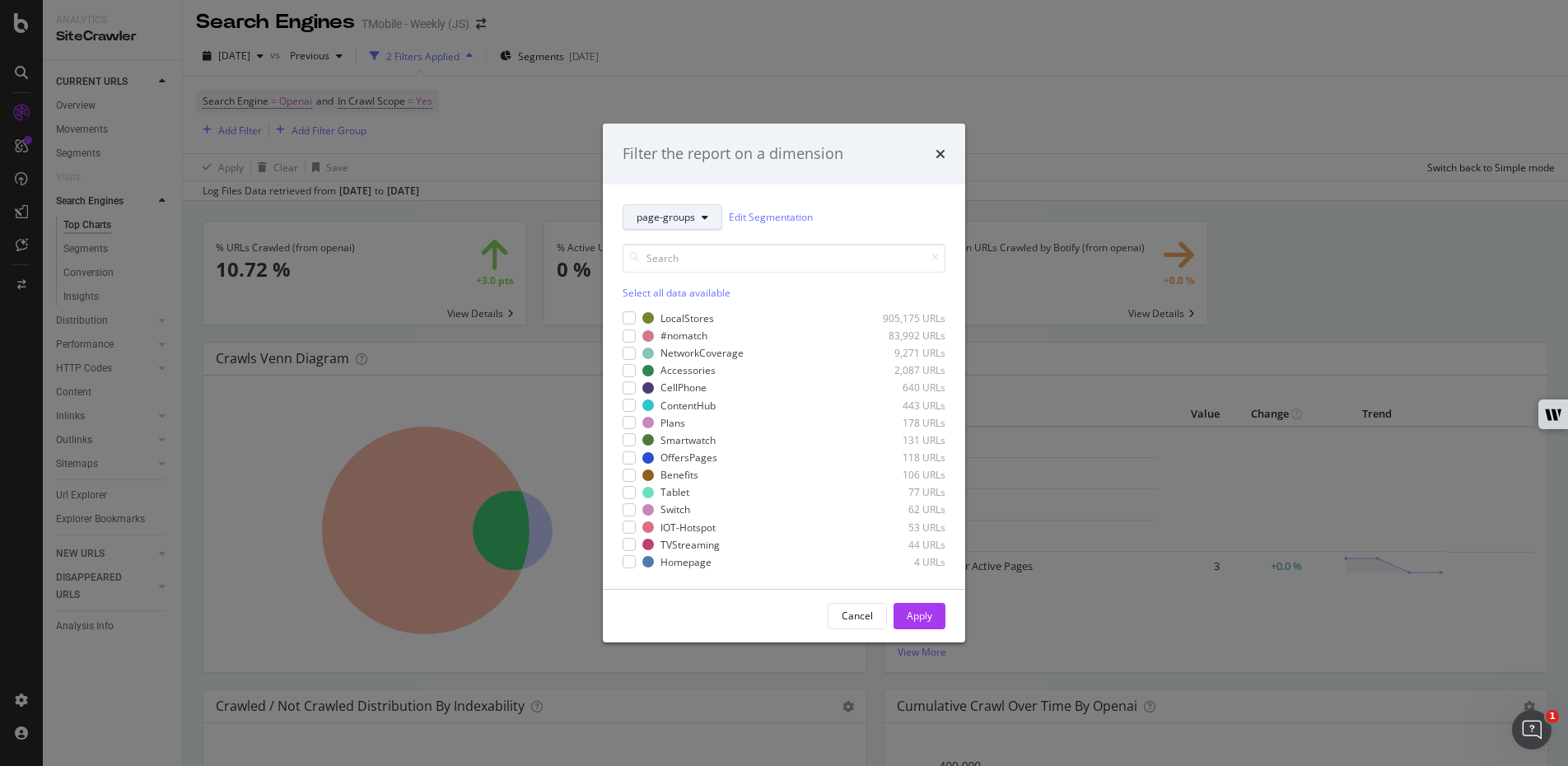
click at [677, 222] on span "page-groups" at bounding box center [665, 217] width 58 height 14
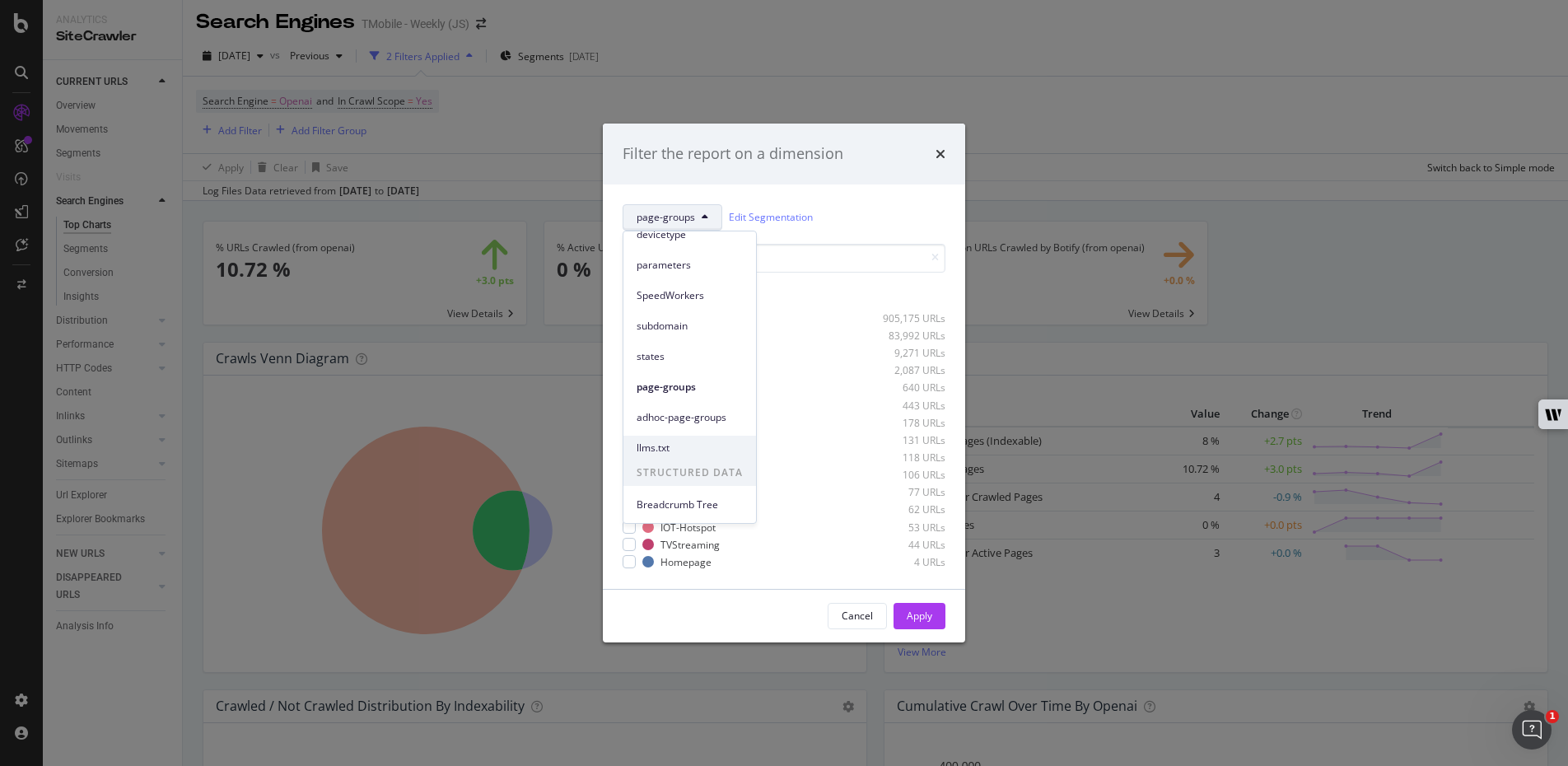
click at [674, 449] on span "llms.txt" at bounding box center [690, 448] width 107 height 15
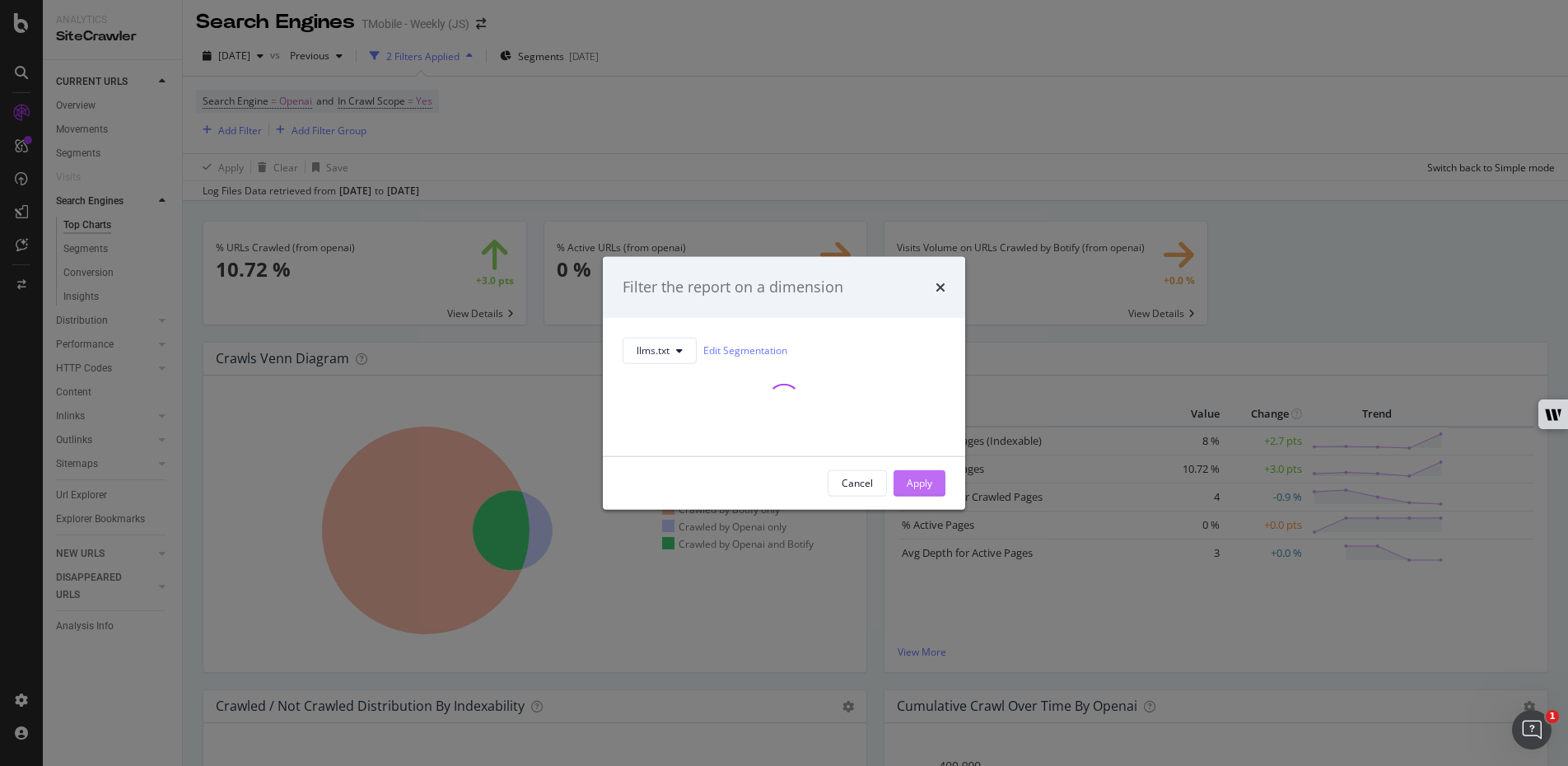
click at [925, 484] on div "Apply" at bounding box center [919, 482] width 26 height 25
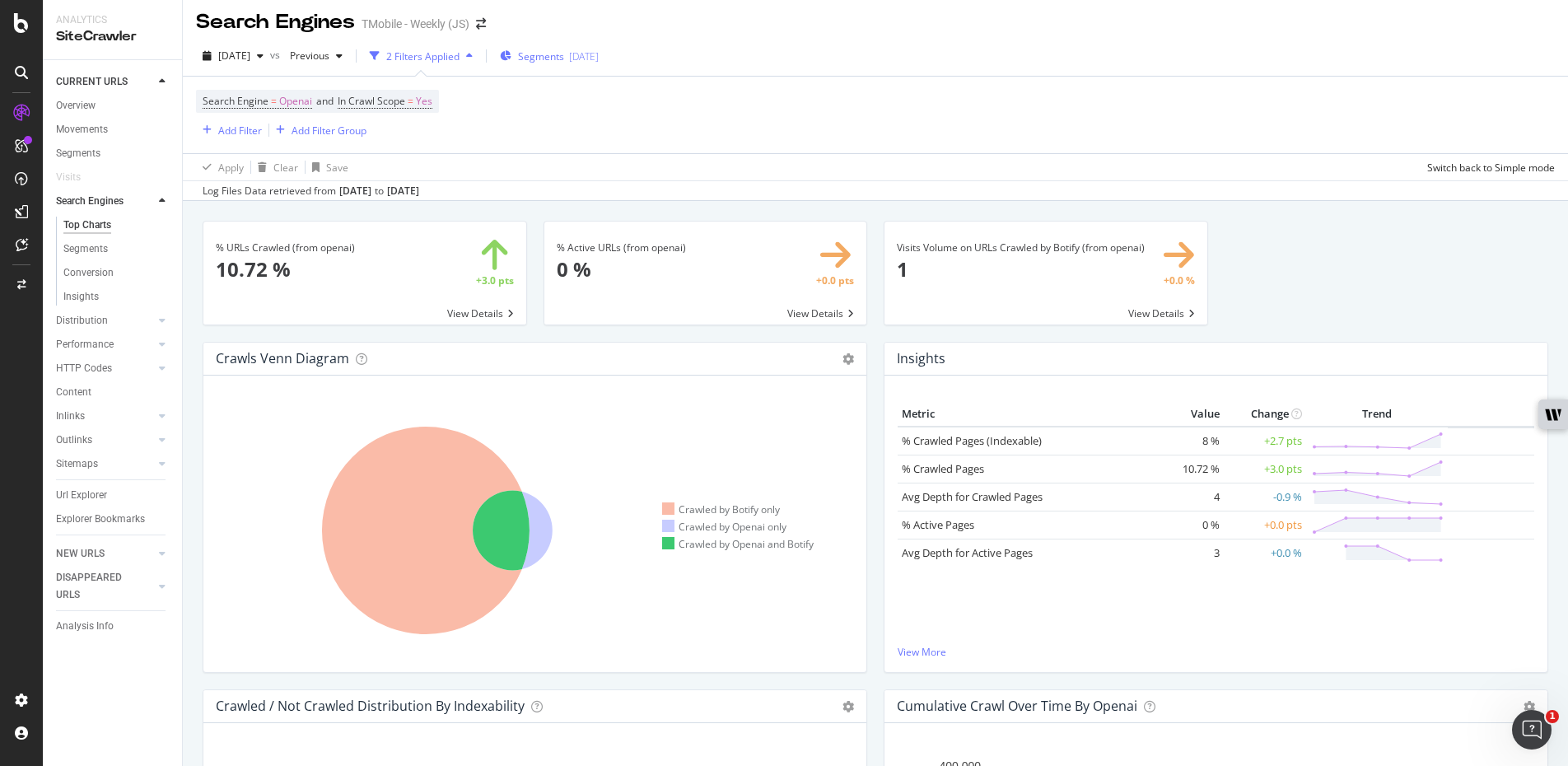
click at [598, 65] on div "Segments 2025-09-26" at bounding box center [549, 56] width 99 height 25
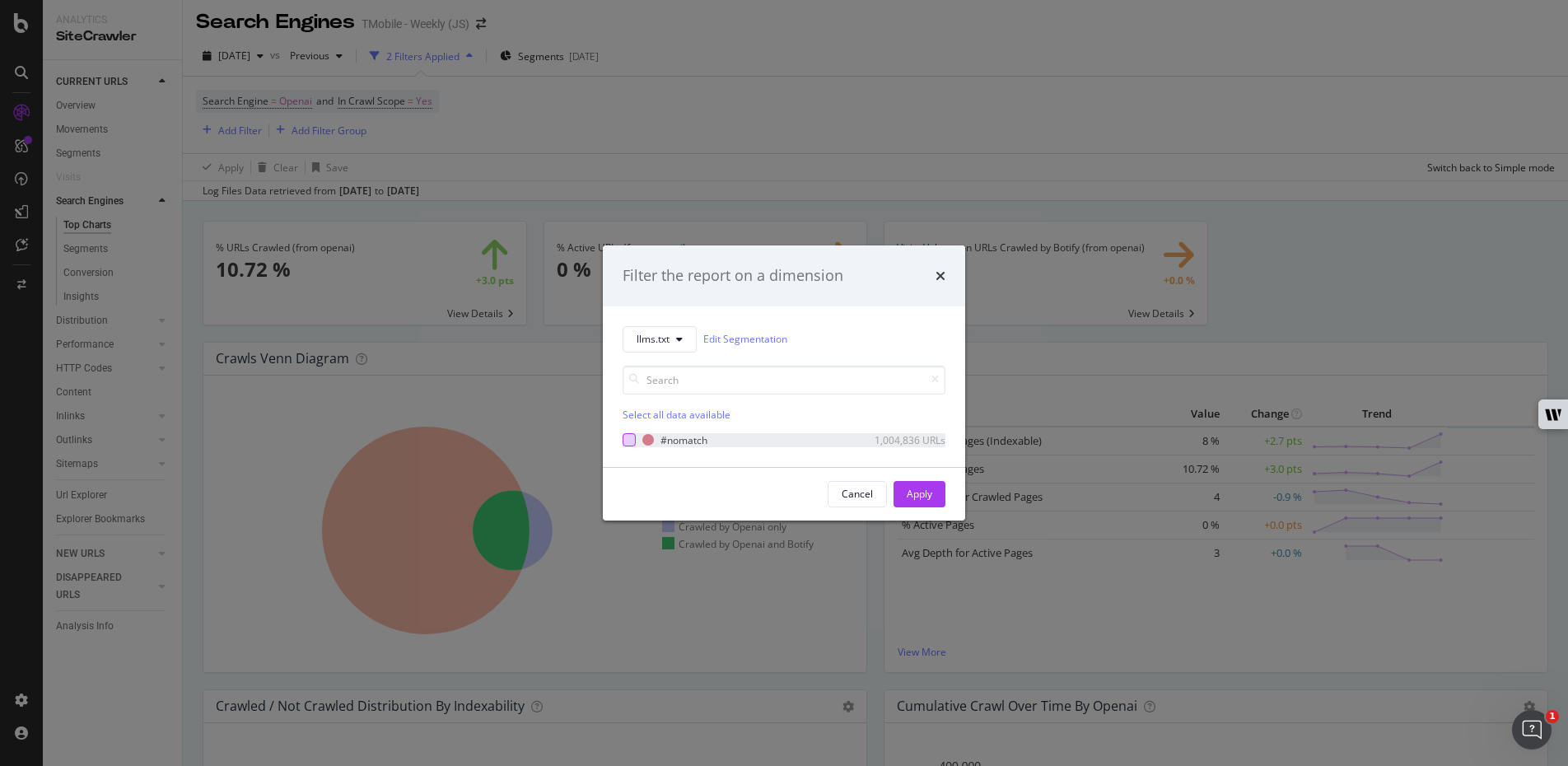
click at [630, 436] on div "modal" at bounding box center [629, 440] width 13 height 13
click at [914, 491] on div "Apply" at bounding box center [919, 493] width 26 height 14
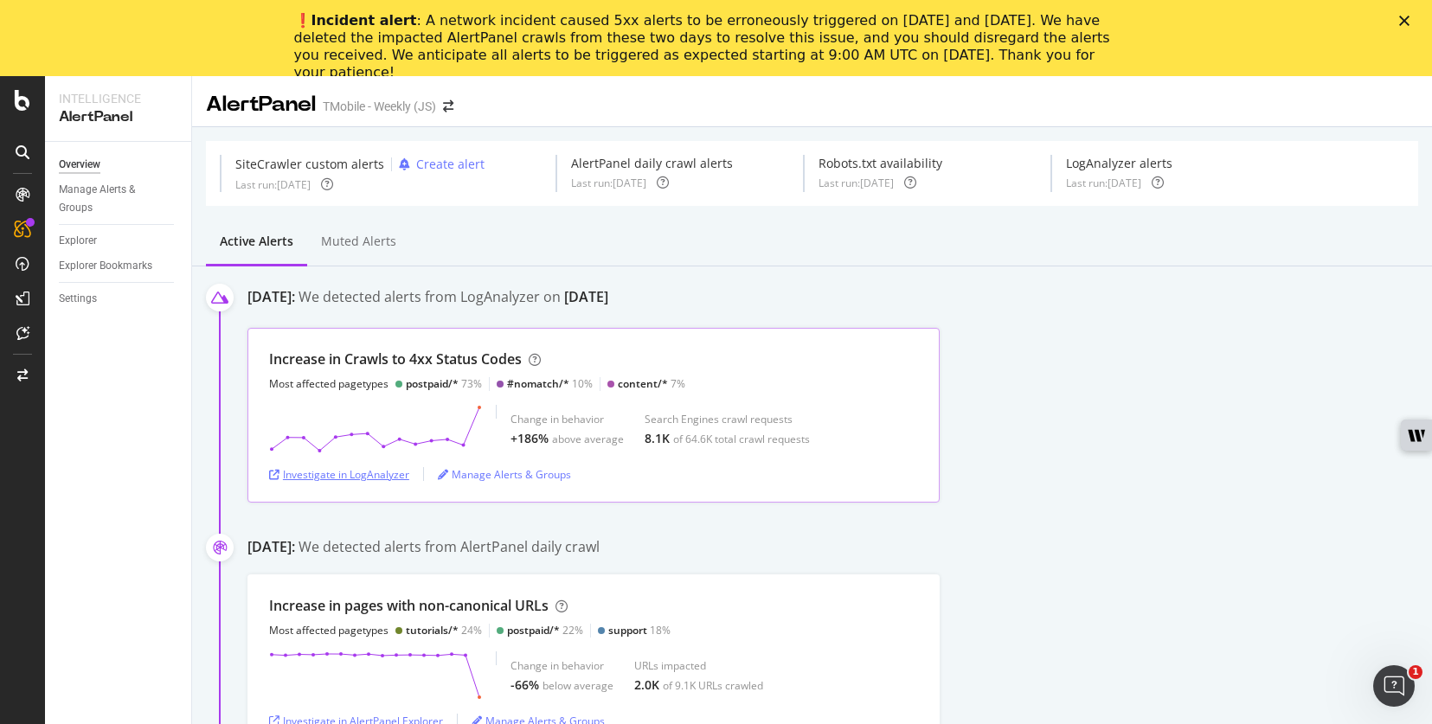
click at [373, 475] on div "Investigate in LogAnalyzer" at bounding box center [339, 474] width 140 height 15
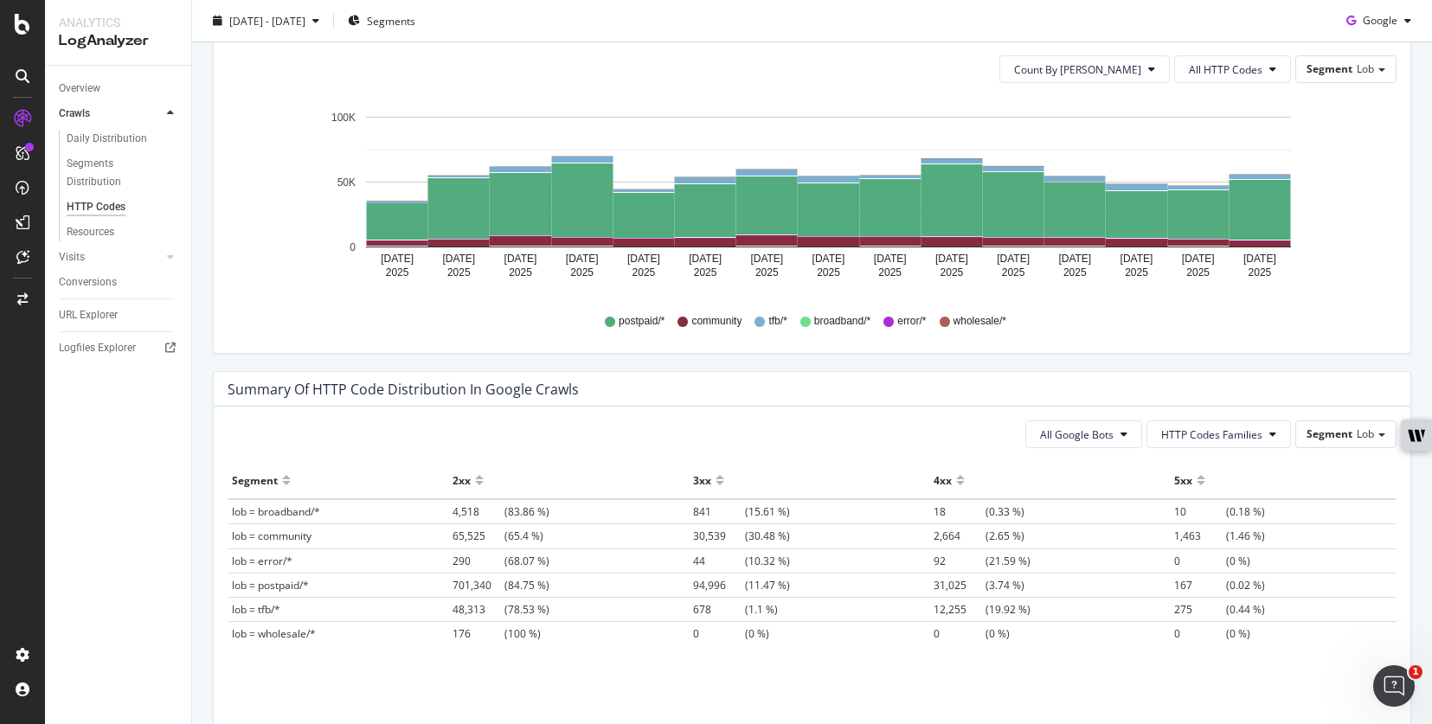
scroll to position [1034, 0]
